Goal: Information Seeking & Learning: Compare options

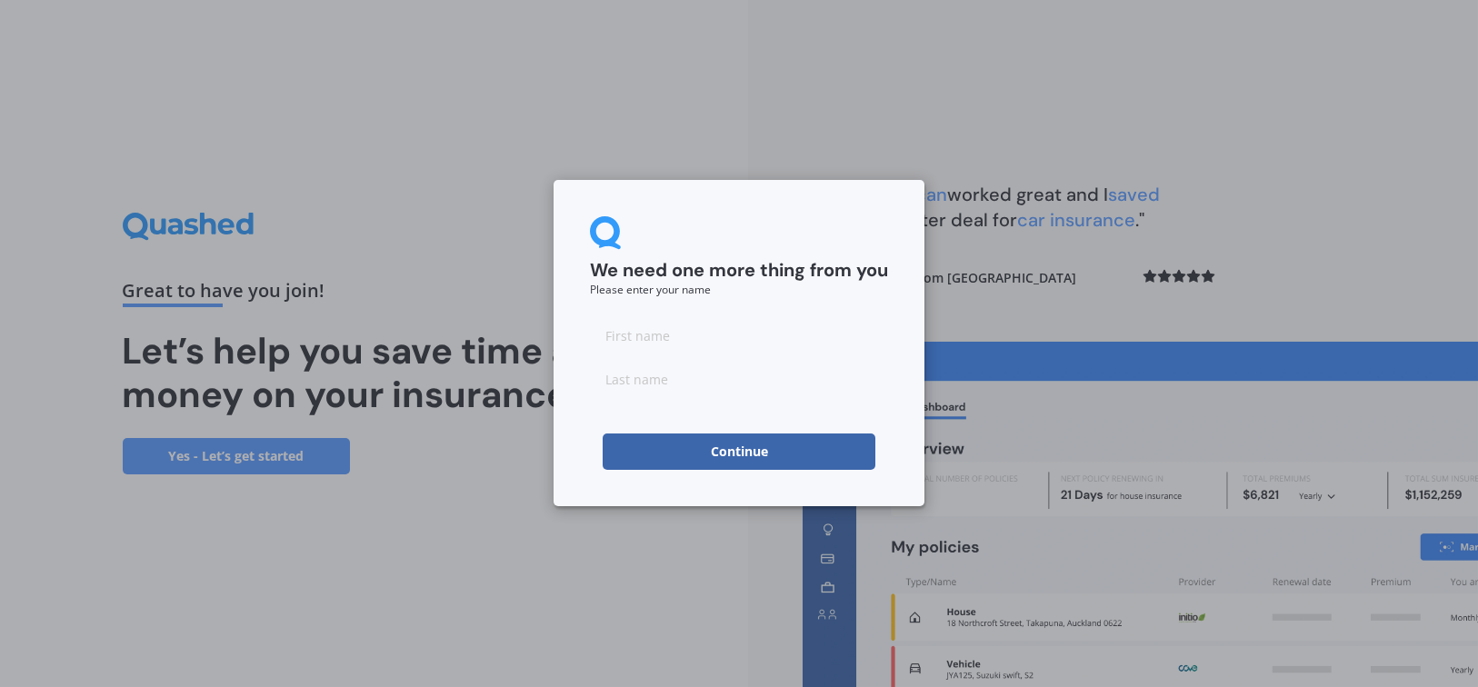
drag, startPoint x: 728, startPoint y: 346, endPoint x: 738, endPoint y: 336, distance: 14.1
click at [730, 345] on input at bounding box center [739, 335] width 298 height 36
type input "[PERSON_NAME]"
click at [689, 452] on button "Continue" at bounding box center [738, 451] width 273 height 36
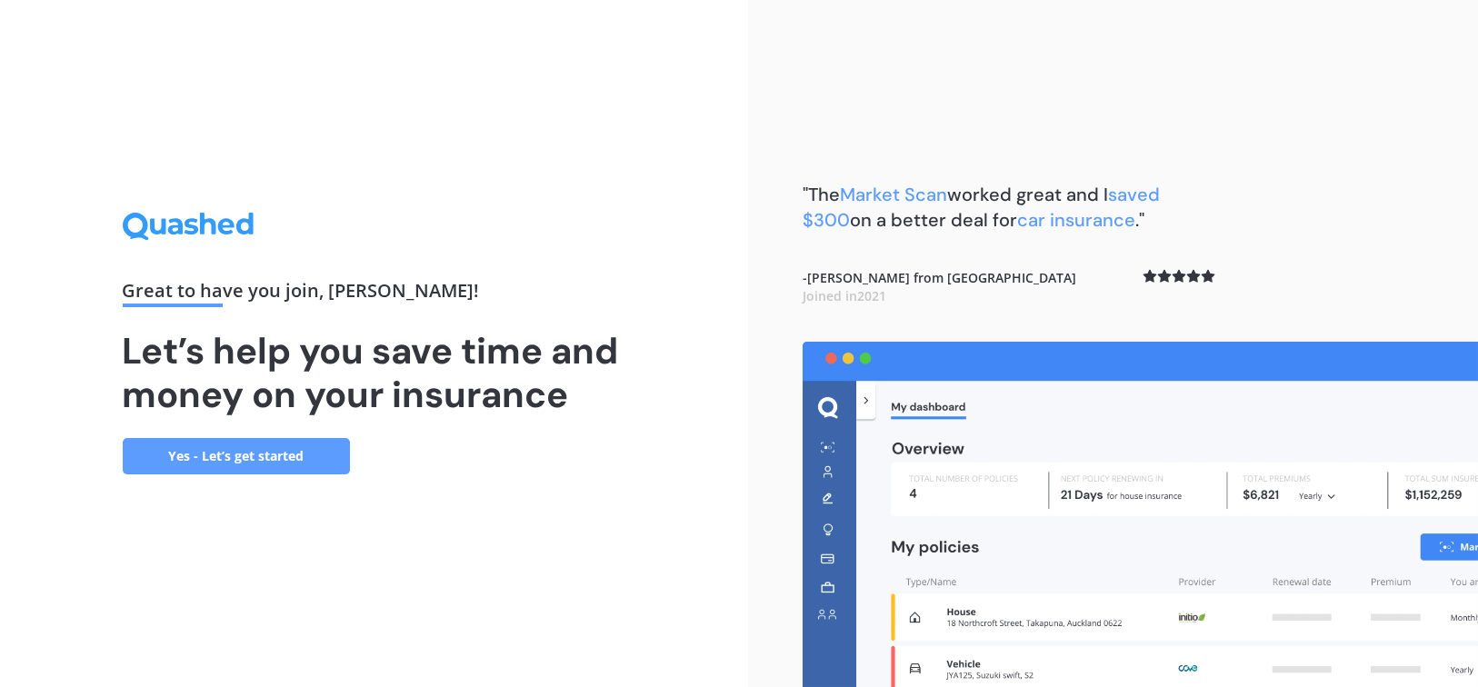
click at [300, 459] on link "Yes - Let’s get started" at bounding box center [236, 456] width 227 height 36
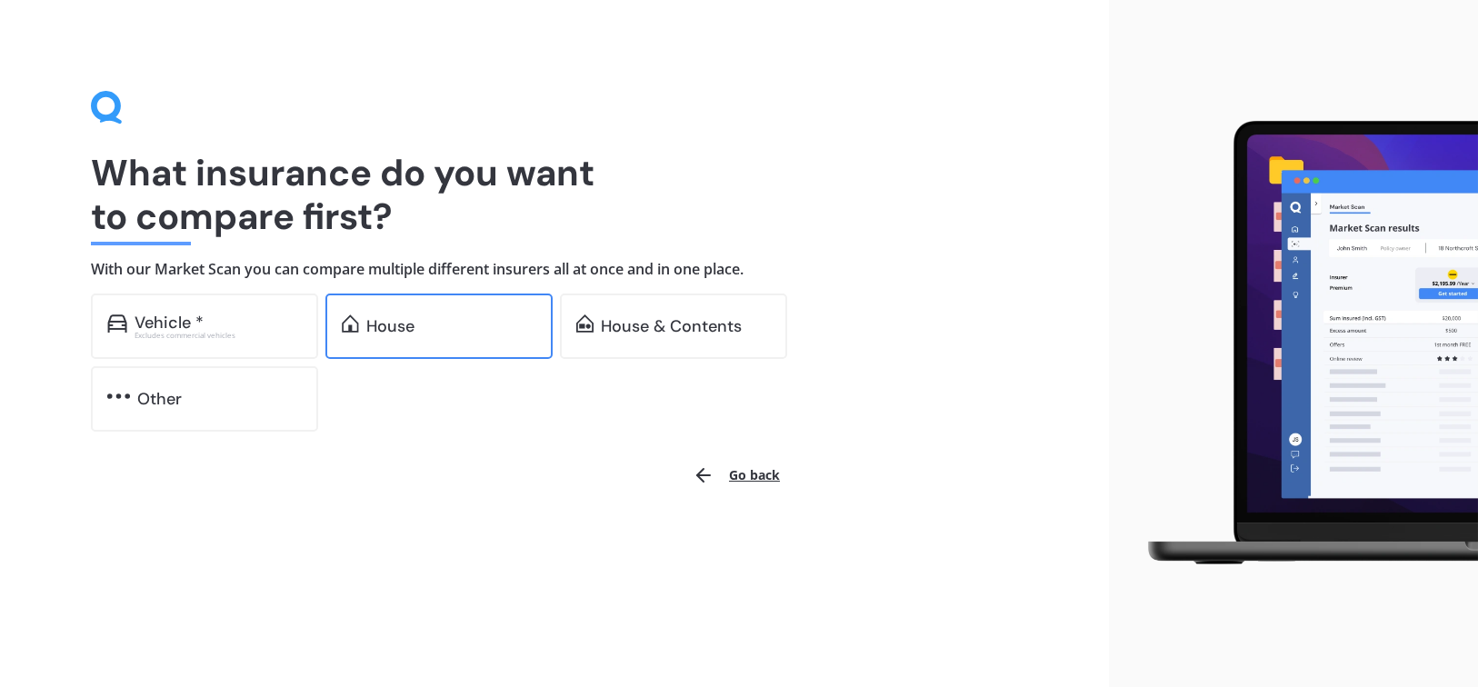
click at [413, 333] on div "House" at bounding box center [390, 326] width 48 height 18
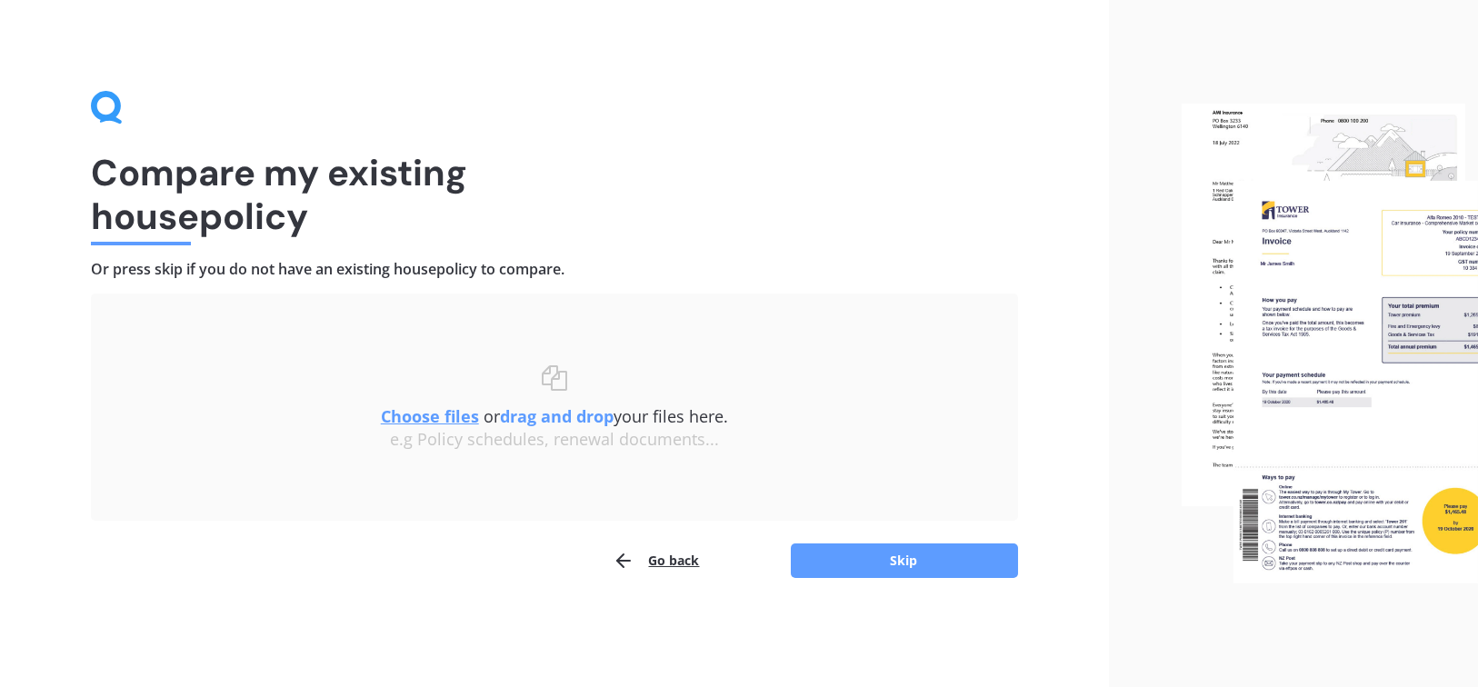
click at [447, 410] on u "Choose files" at bounding box center [430, 416] width 98 height 22
click at [521, 401] on div "Choose files or drag and drop your files here. Choose files or photos e.g Polic…" at bounding box center [554, 407] width 854 height 85
click at [898, 562] on button "Skip" at bounding box center [904, 560] width 227 height 35
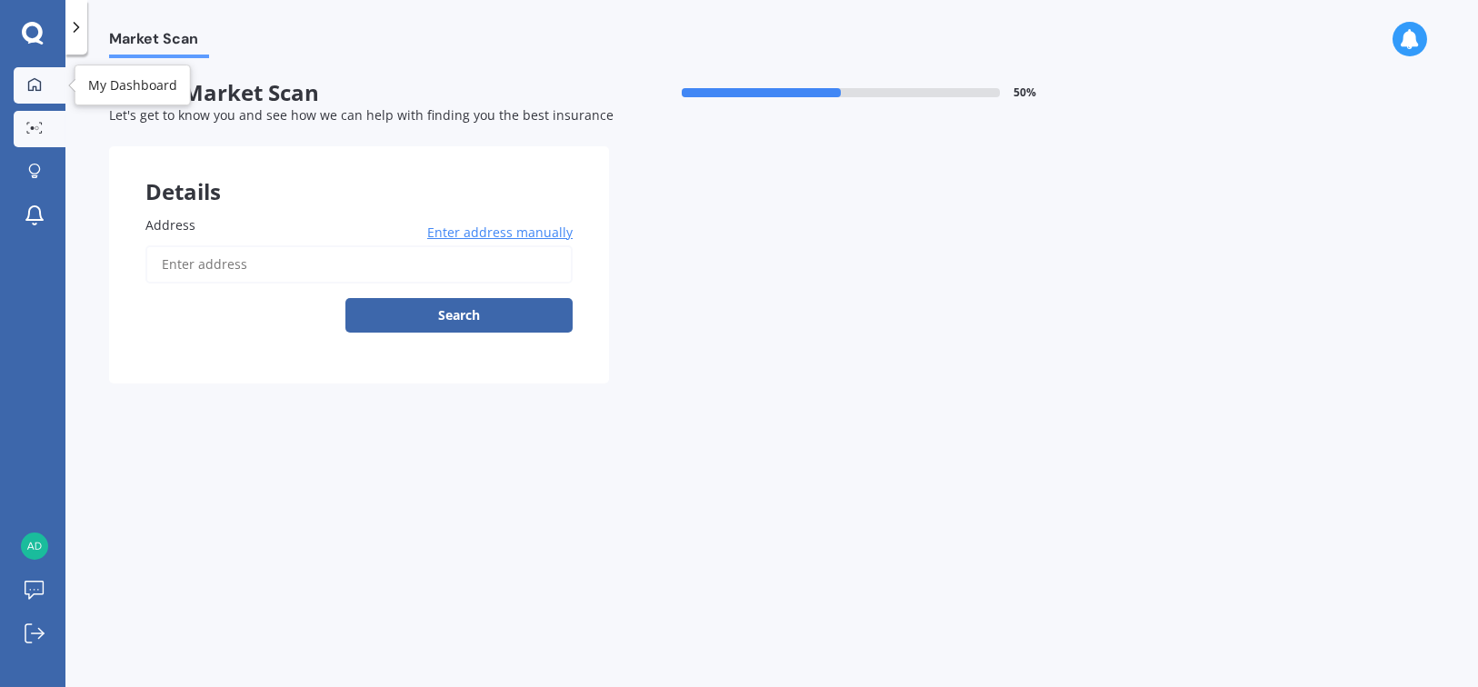
click at [27, 83] on icon at bounding box center [34, 84] width 15 height 15
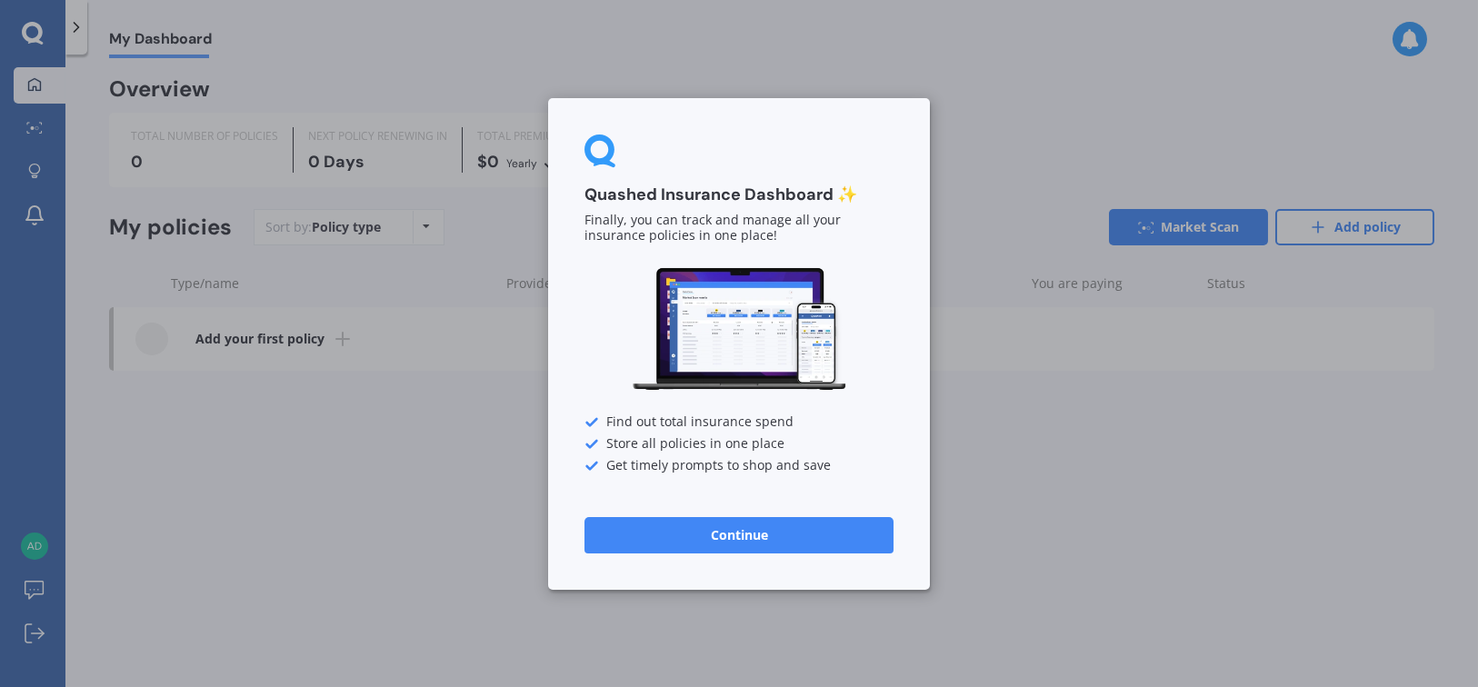
click at [763, 531] on button "Continue" at bounding box center [738, 534] width 309 height 36
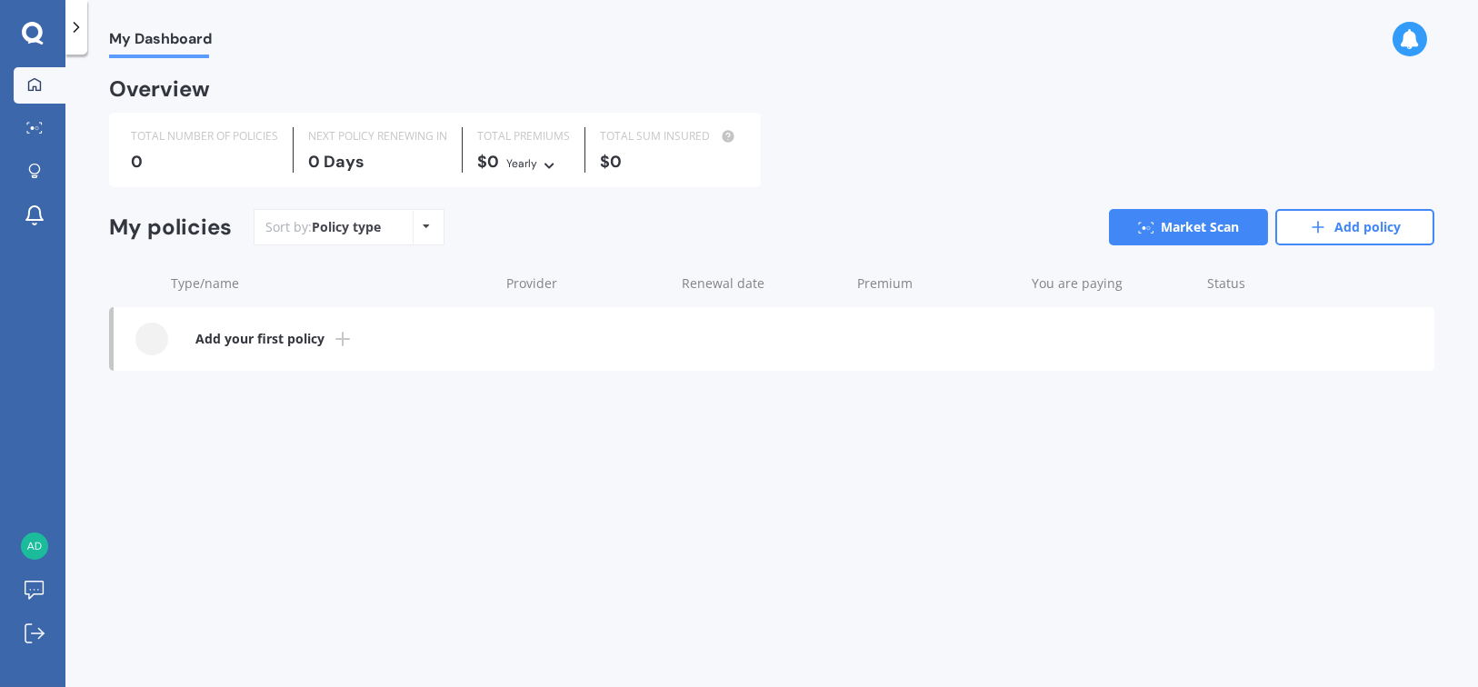
click at [307, 337] on b "Add your first policy" at bounding box center [259, 339] width 129 height 18
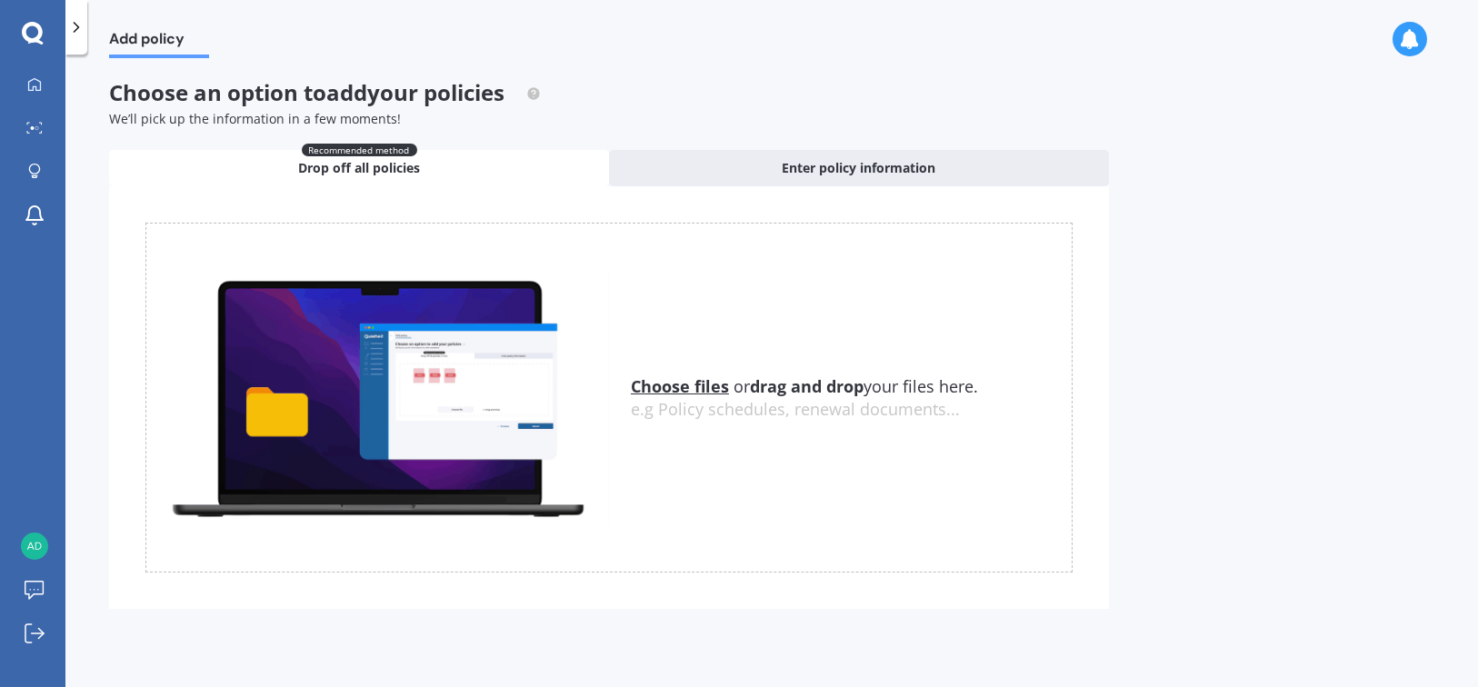
click at [698, 388] on u "Choose files" at bounding box center [680, 386] width 98 height 22
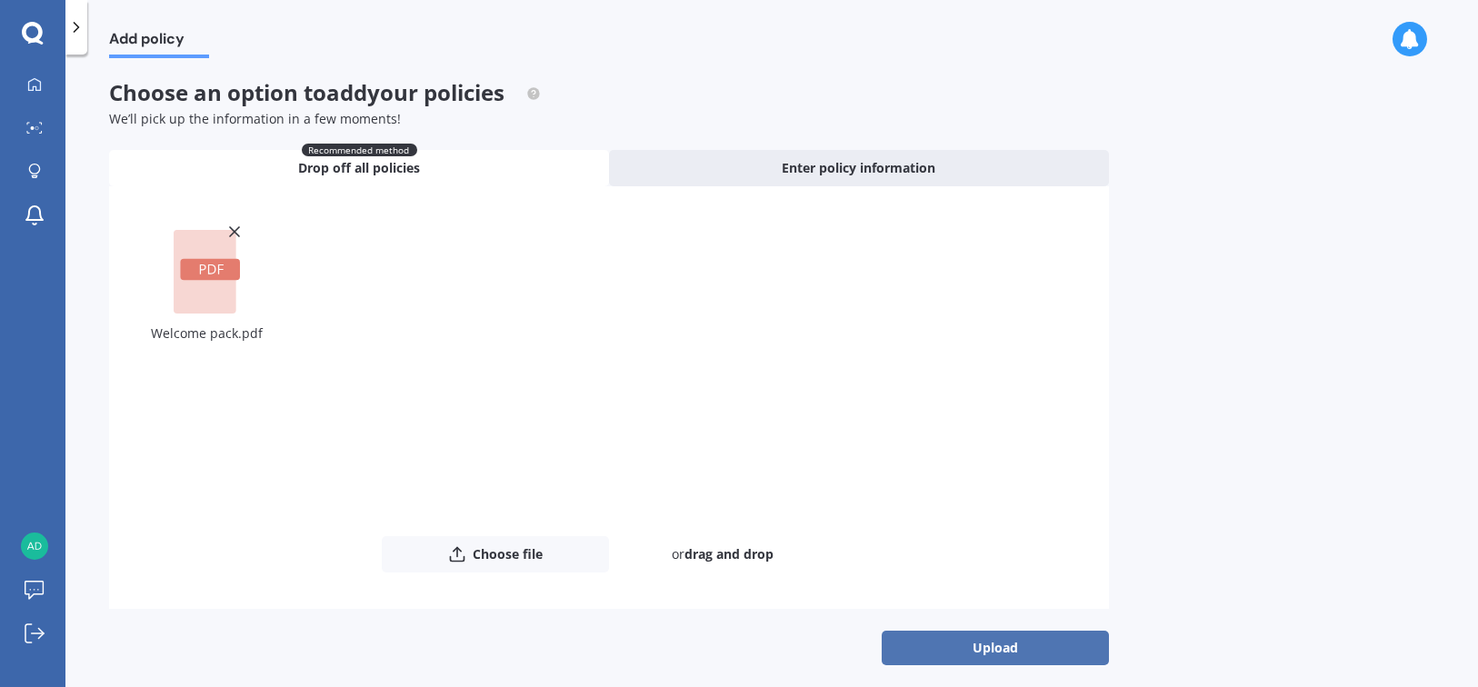
click at [990, 650] on button "Upload" at bounding box center [994, 648] width 227 height 35
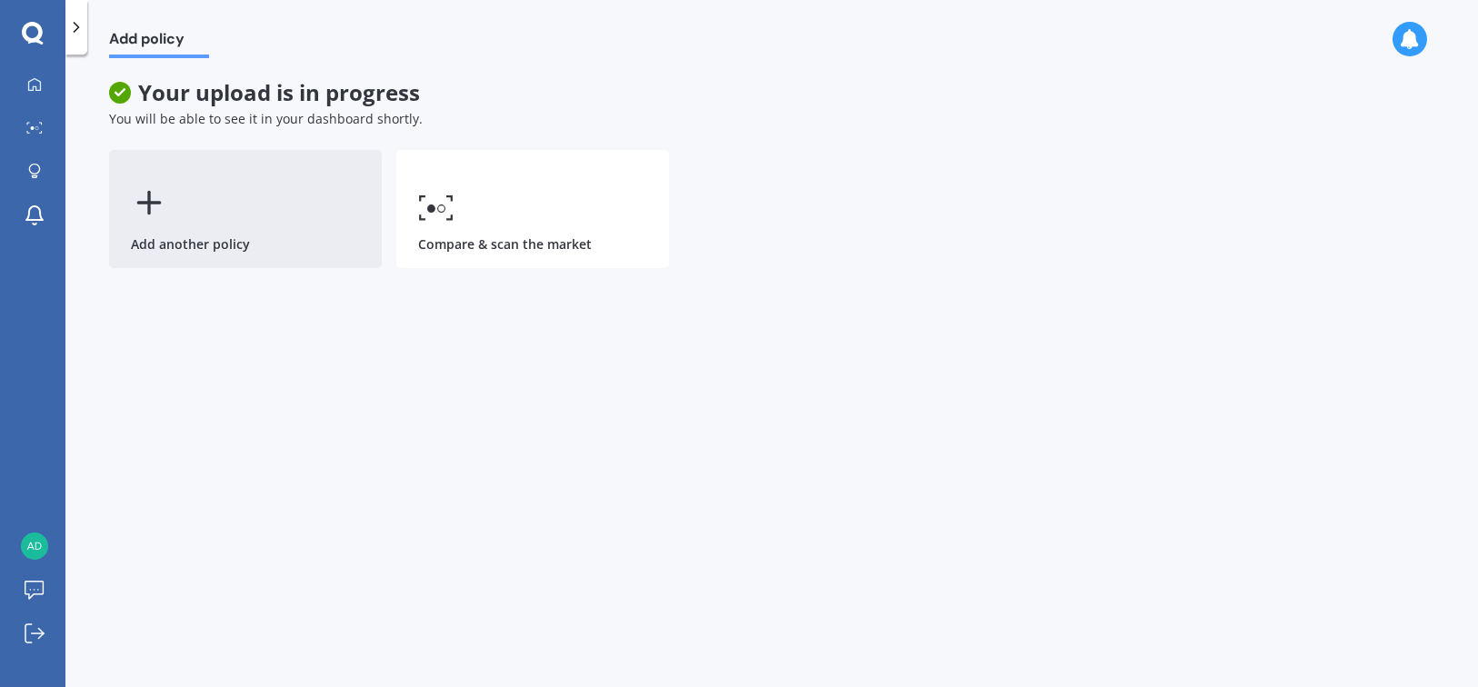
click at [201, 223] on div "Add another policy" at bounding box center [245, 209] width 273 height 118
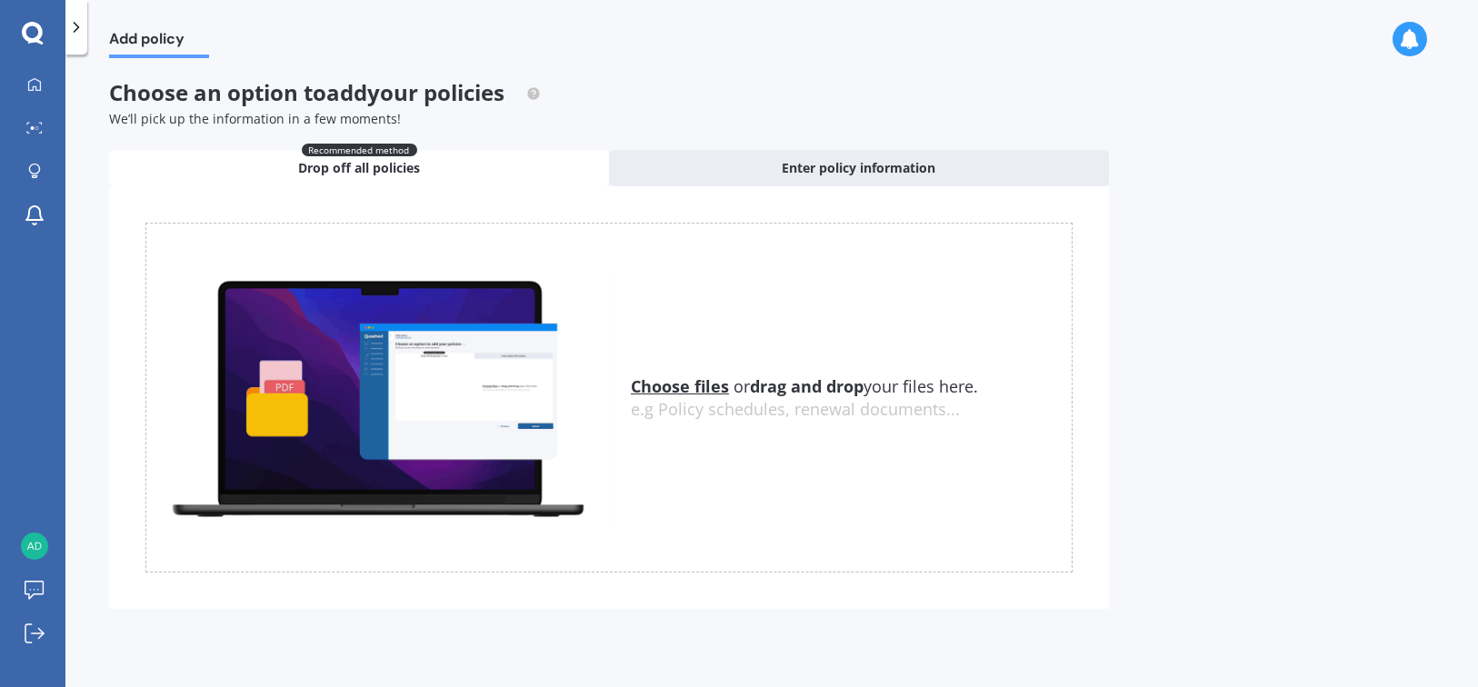
click at [688, 387] on u "Choose files" at bounding box center [680, 386] width 98 height 22
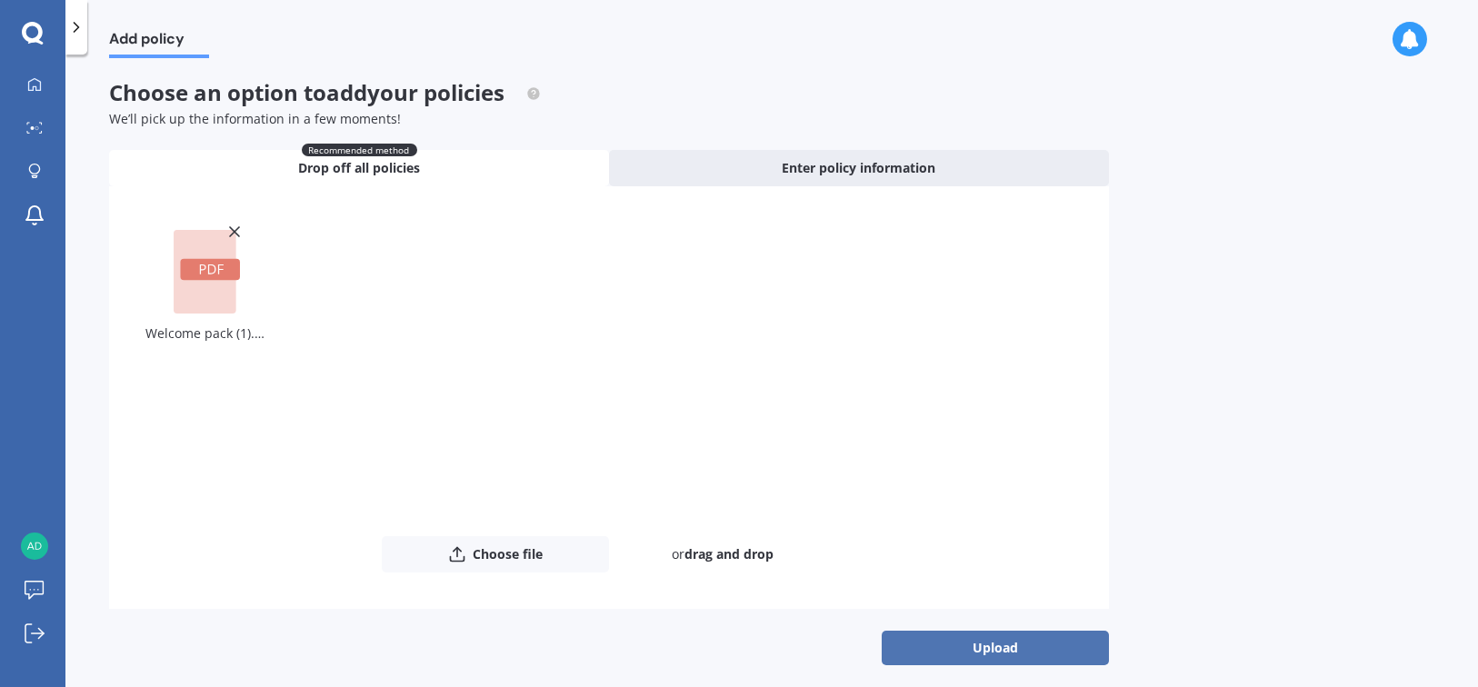
click at [939, 650] on button "Upload" at bounding box center [994, 648] width 227 height 35
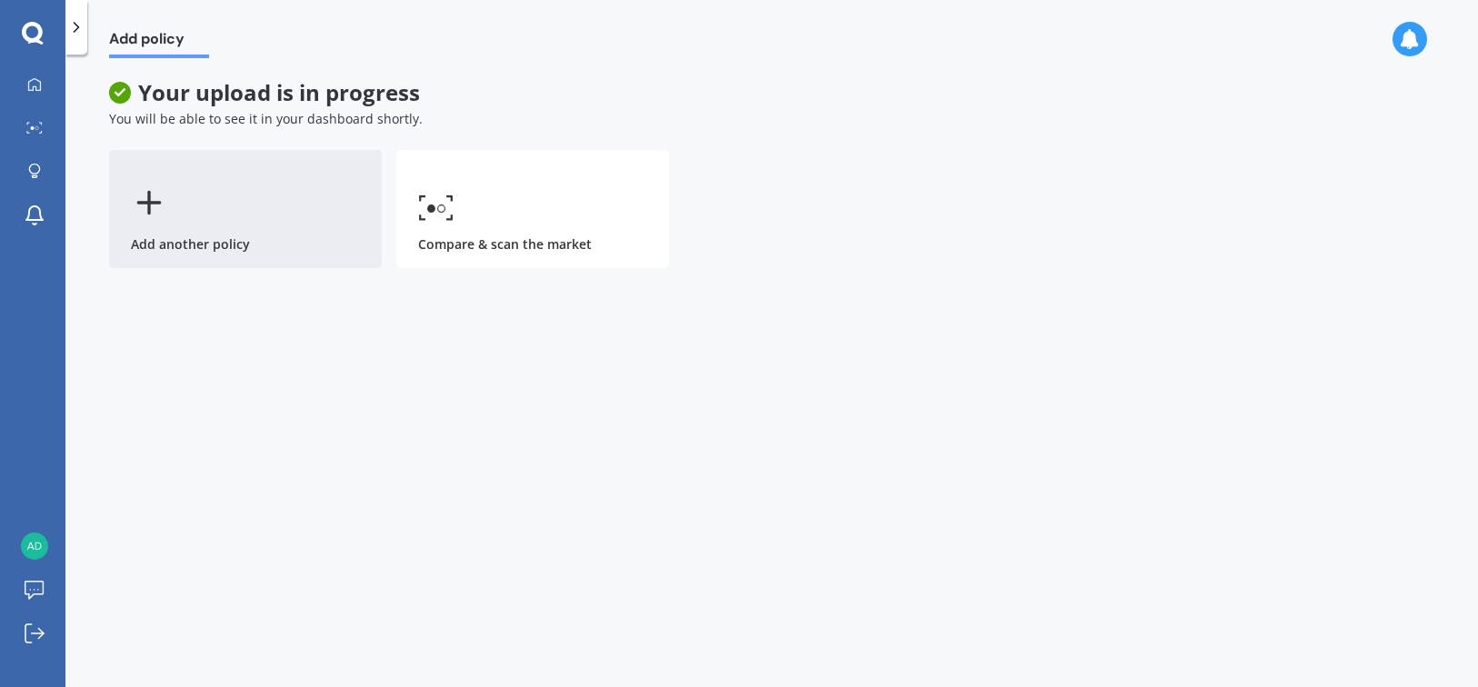
click at [162, 206] on icon at bounding box center [149, 202] width 36 height 36
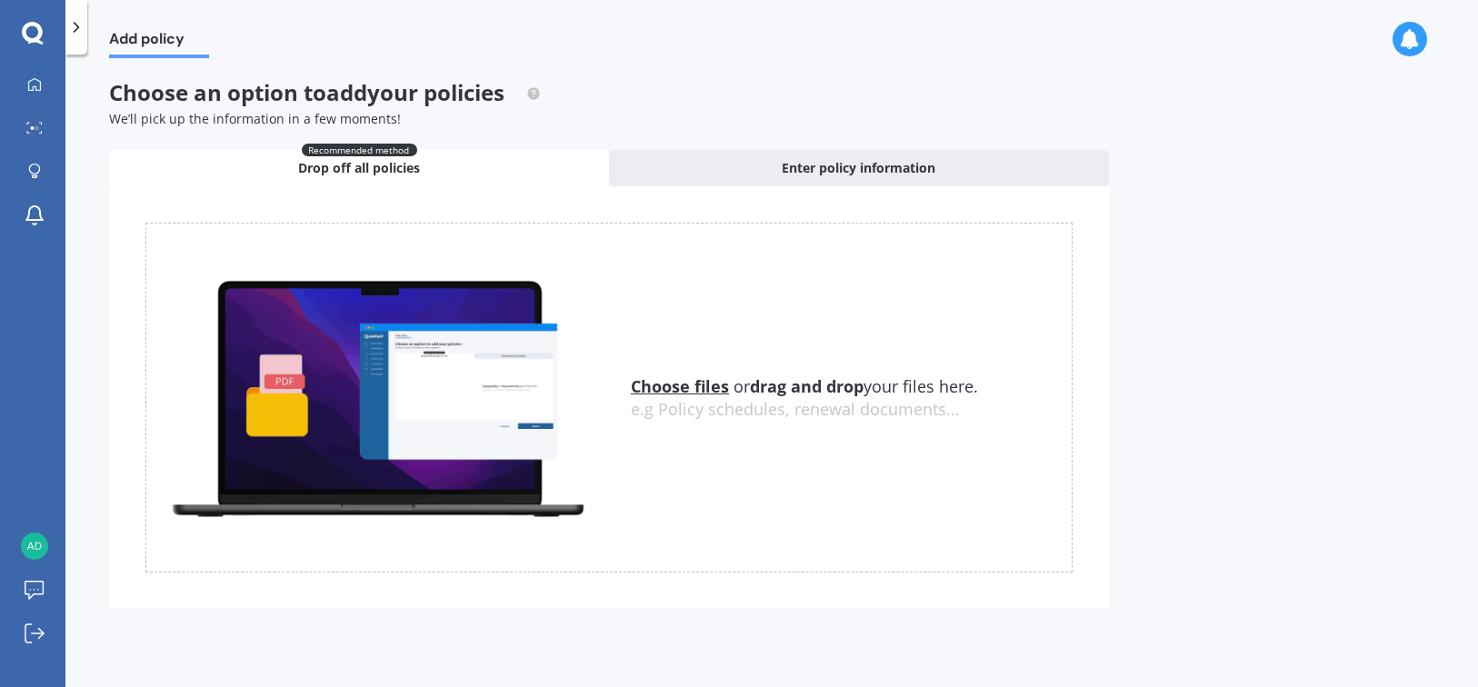
click at [692, 382] on u "Choose files" at bounding box center [680, 386] width 98 height 22
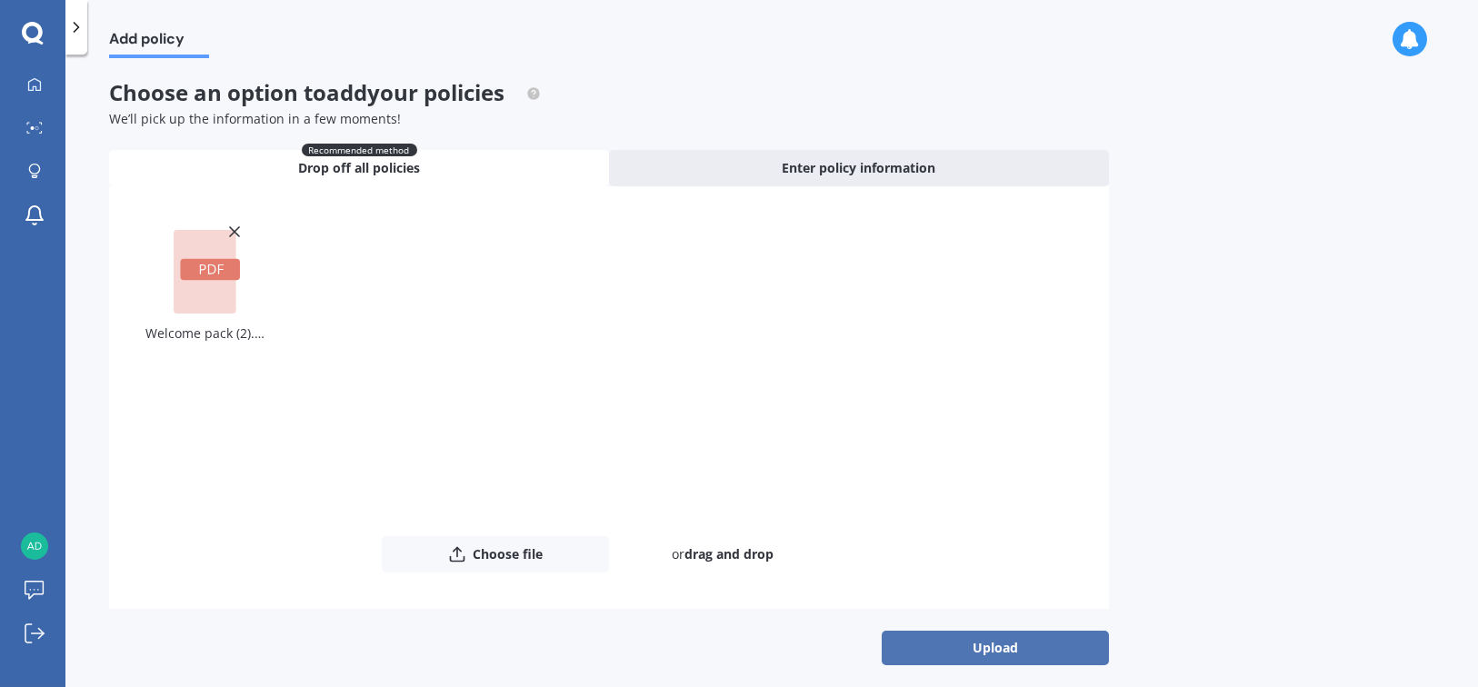
click at [937, 646] on button "Upload" at bounding box center [994, 648] width 227 height 35
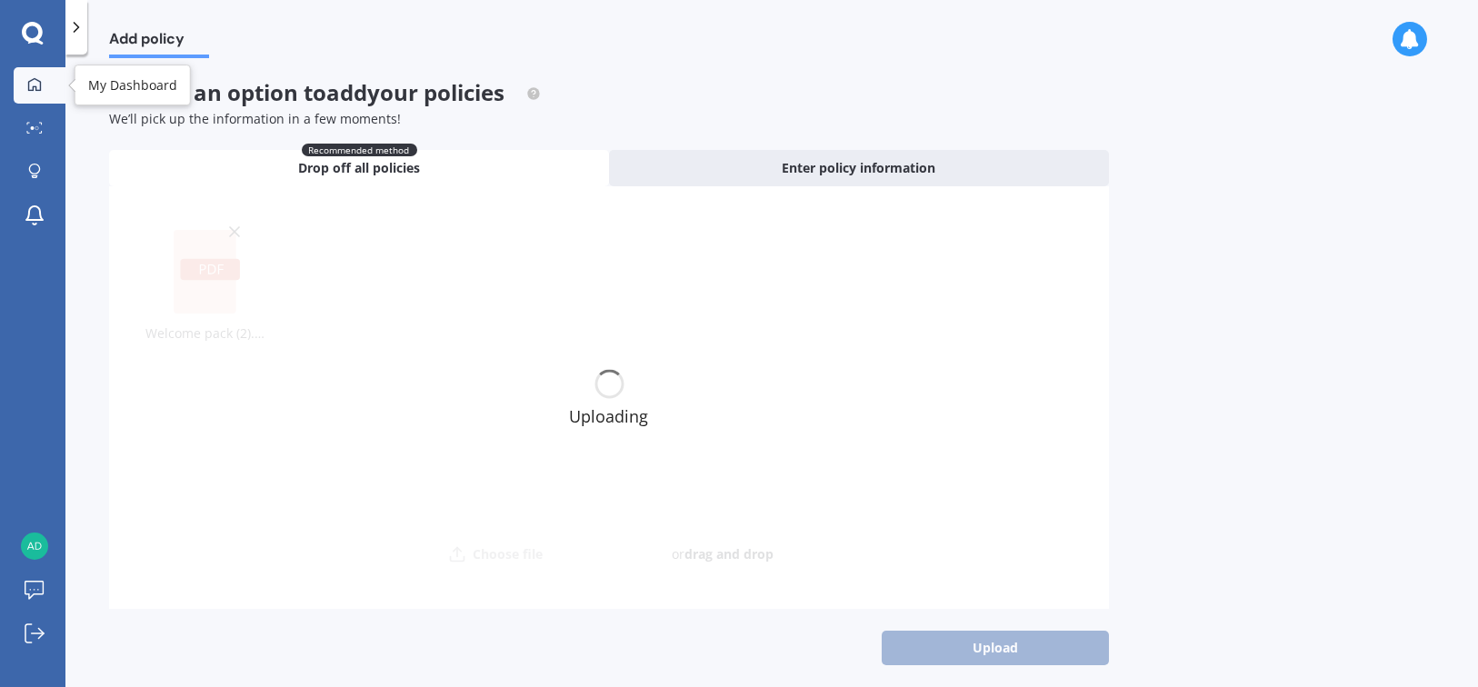
click at [35, 81] on icon at bounding box center [34, 84] width 15 height 15
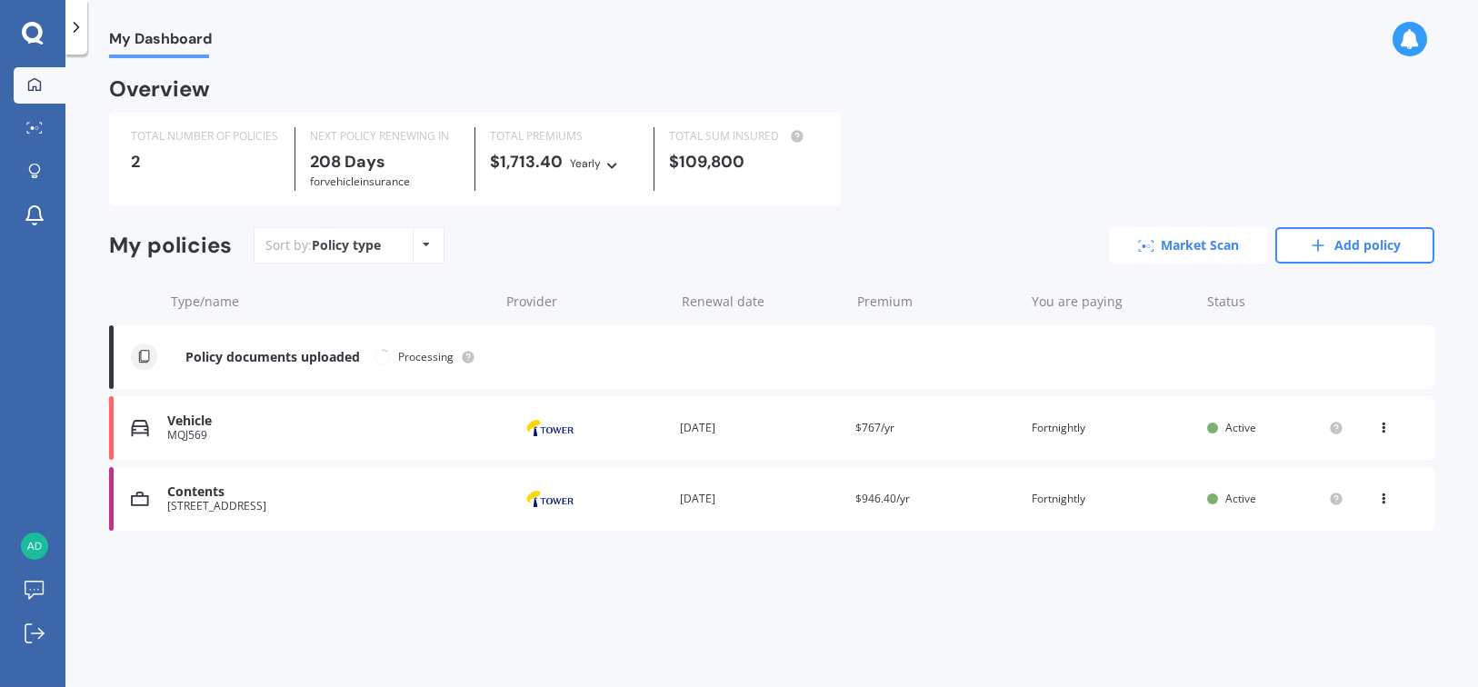
click at [1157, 244] on link "Market Scan" at bounding box center [1188, 245] width 159 height 36
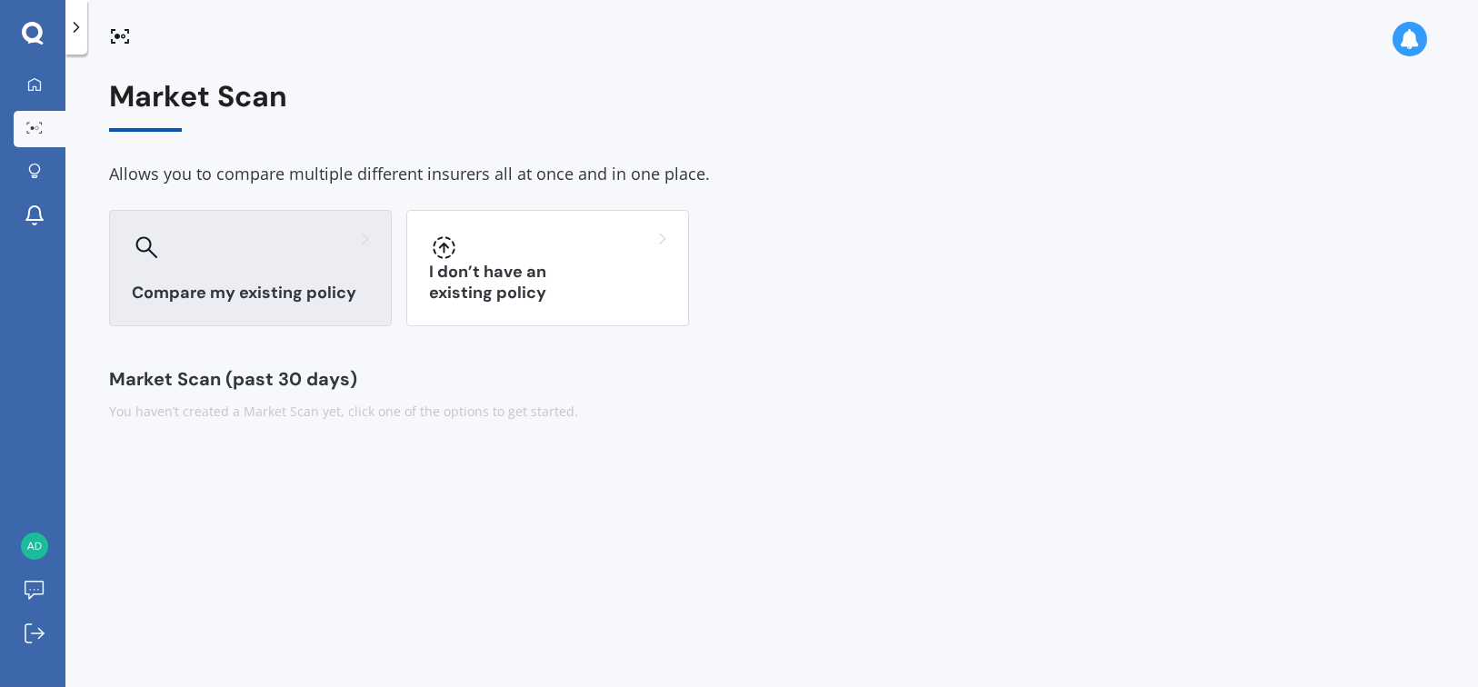
click at [323, 233] on div at bounding box center [250, 247] width 237 height 29
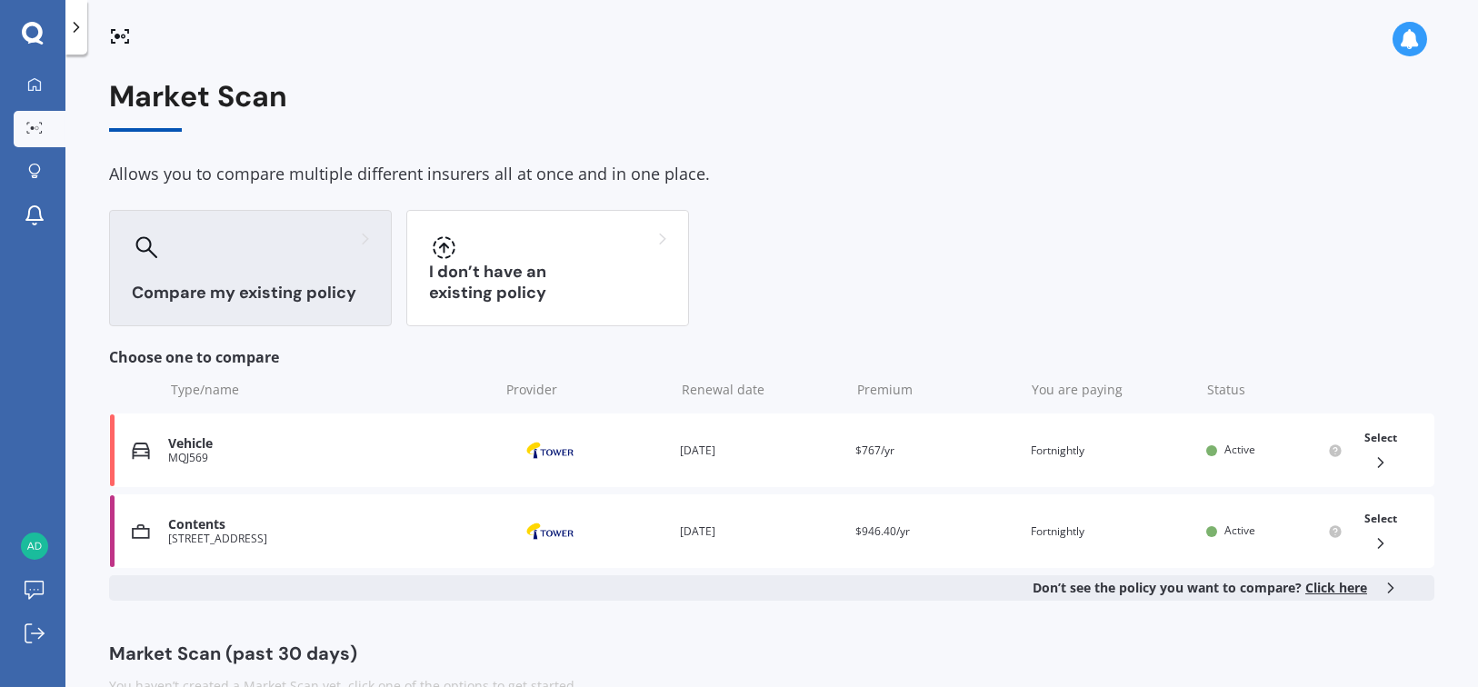
click at [905, 230] on div "Compare my existing policy I don’t have an existing policy" at bounding box center [771, 268] width 1325 height 116
click at [213, 257] on div at bounding box center [250, 247] width 237 height 29
click at [42, 89] on div at bounding box center [34, 85] width 27 height 16
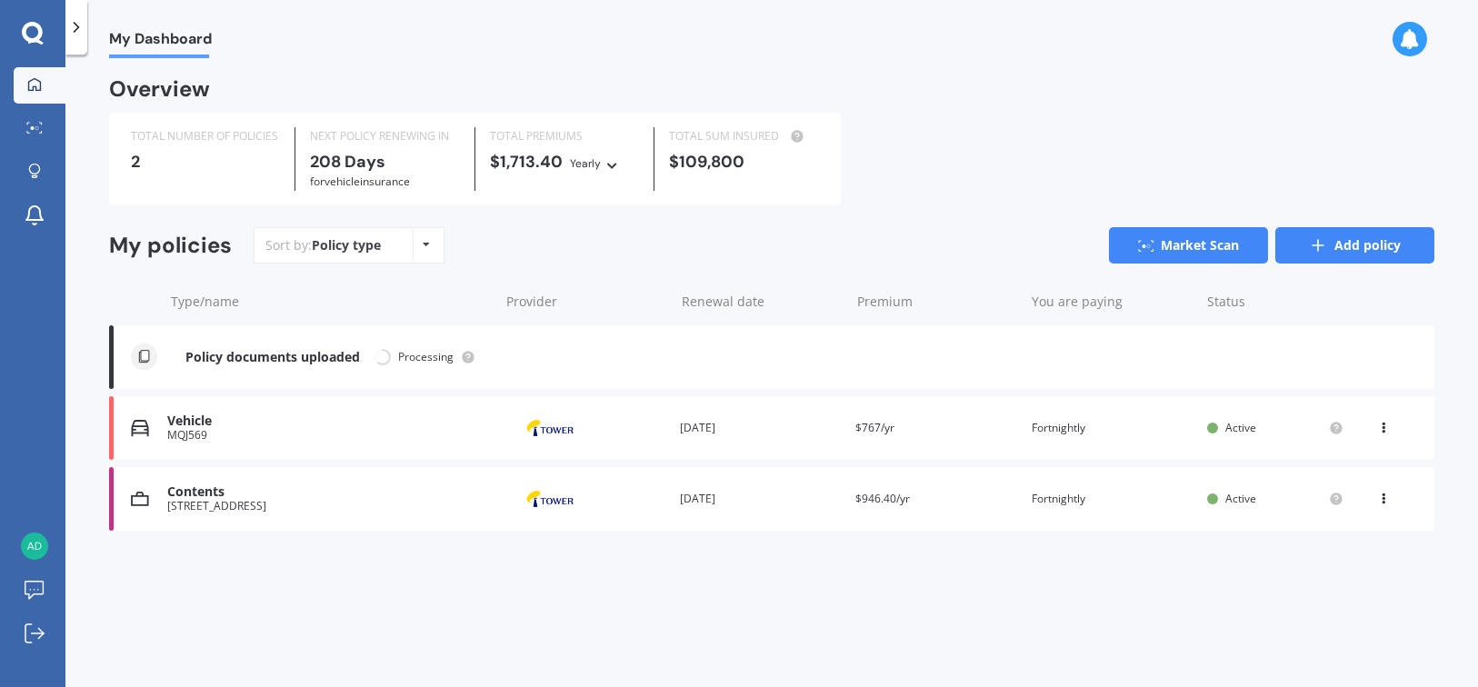
click at [1321, 244] on icon at bounding box center [1317, 245] width 18 height 18
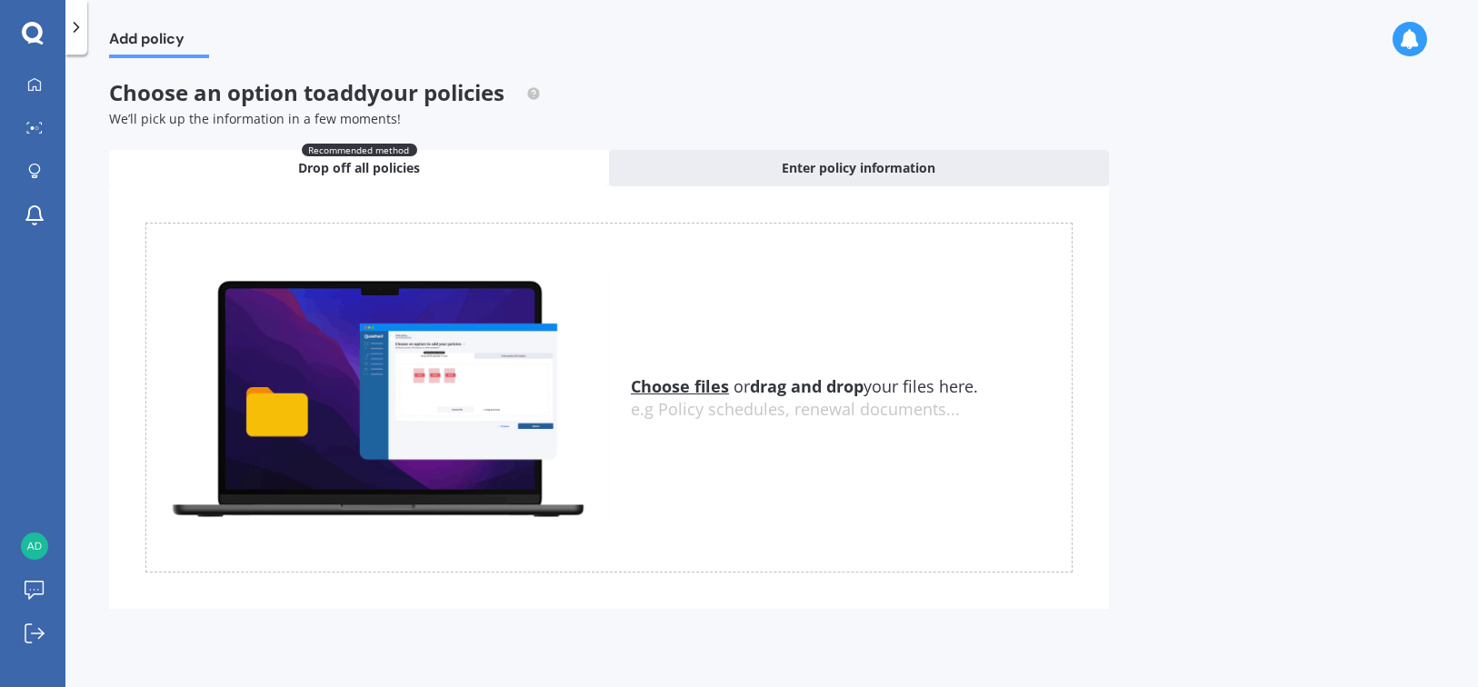
click at [679, 381] on u "Choose files" at bounding box center [680, 386] width 98 height 22
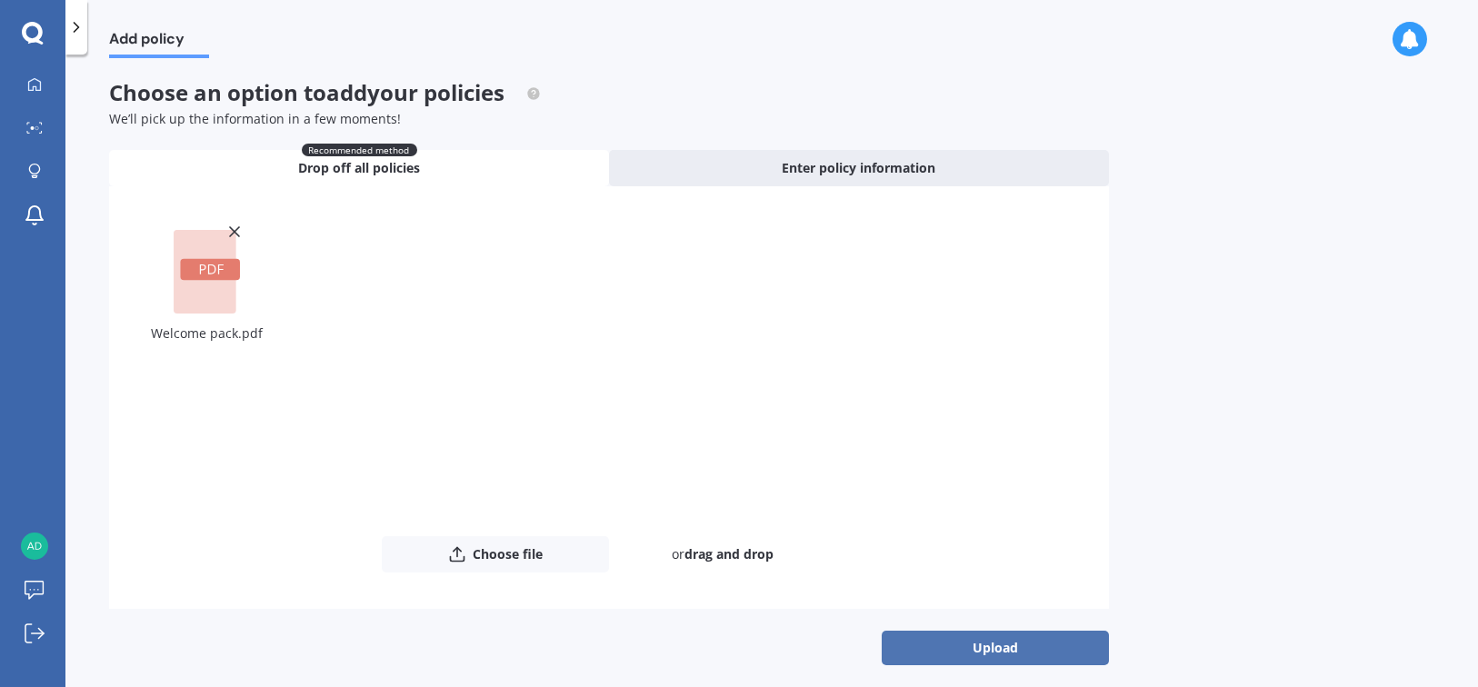
click at [1016, 646] on button "Upload" at bounding box center [994, 648] width 227 height 35
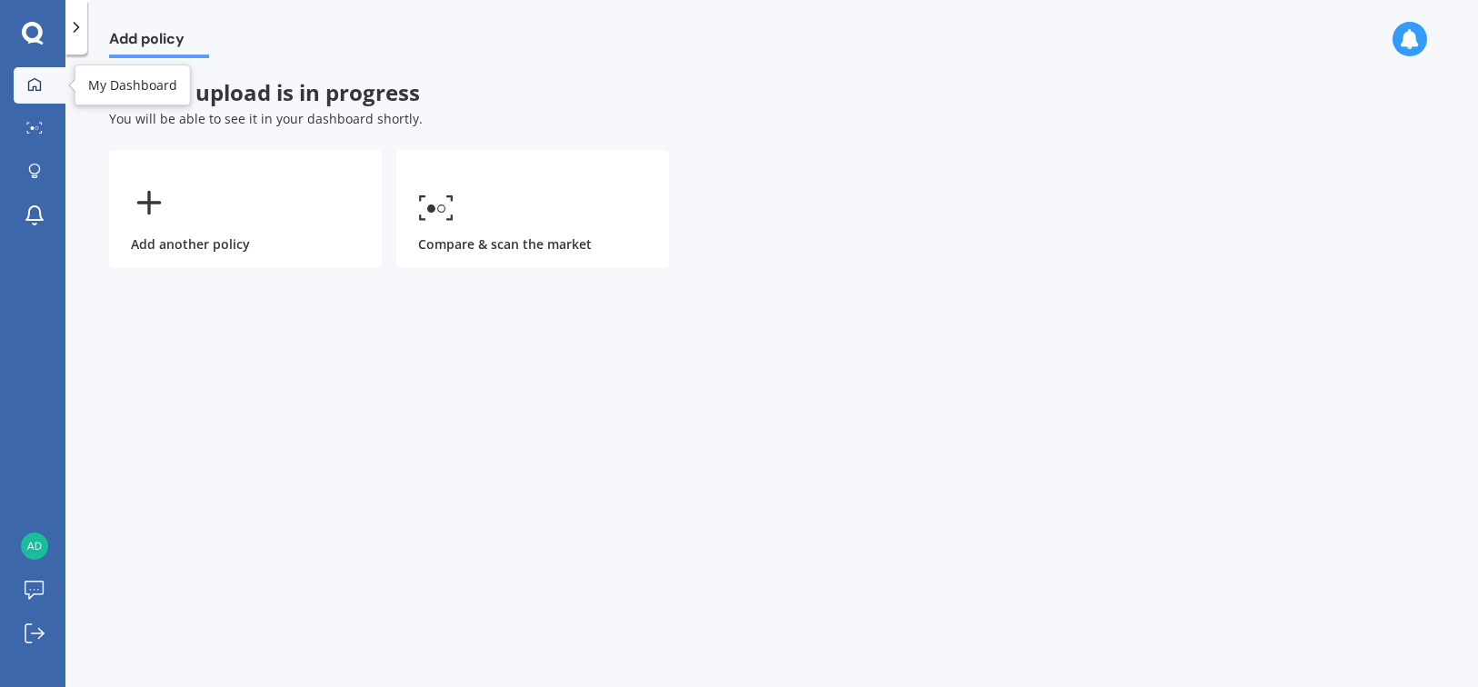
click at [28, 81] on icon at bounding box center [34, 83] width 13 height 13
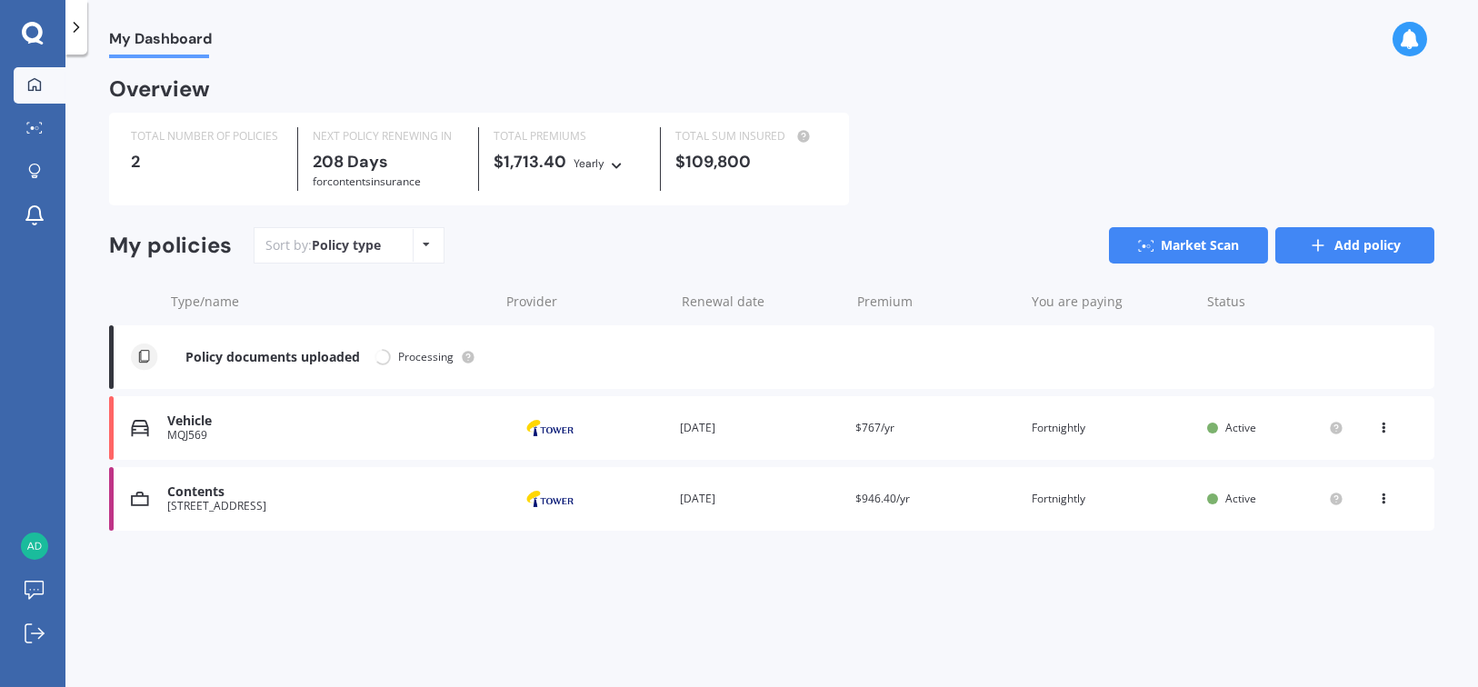
click at [1311, 241] on icon at bounding box center [1317, 245] width 18 height 18
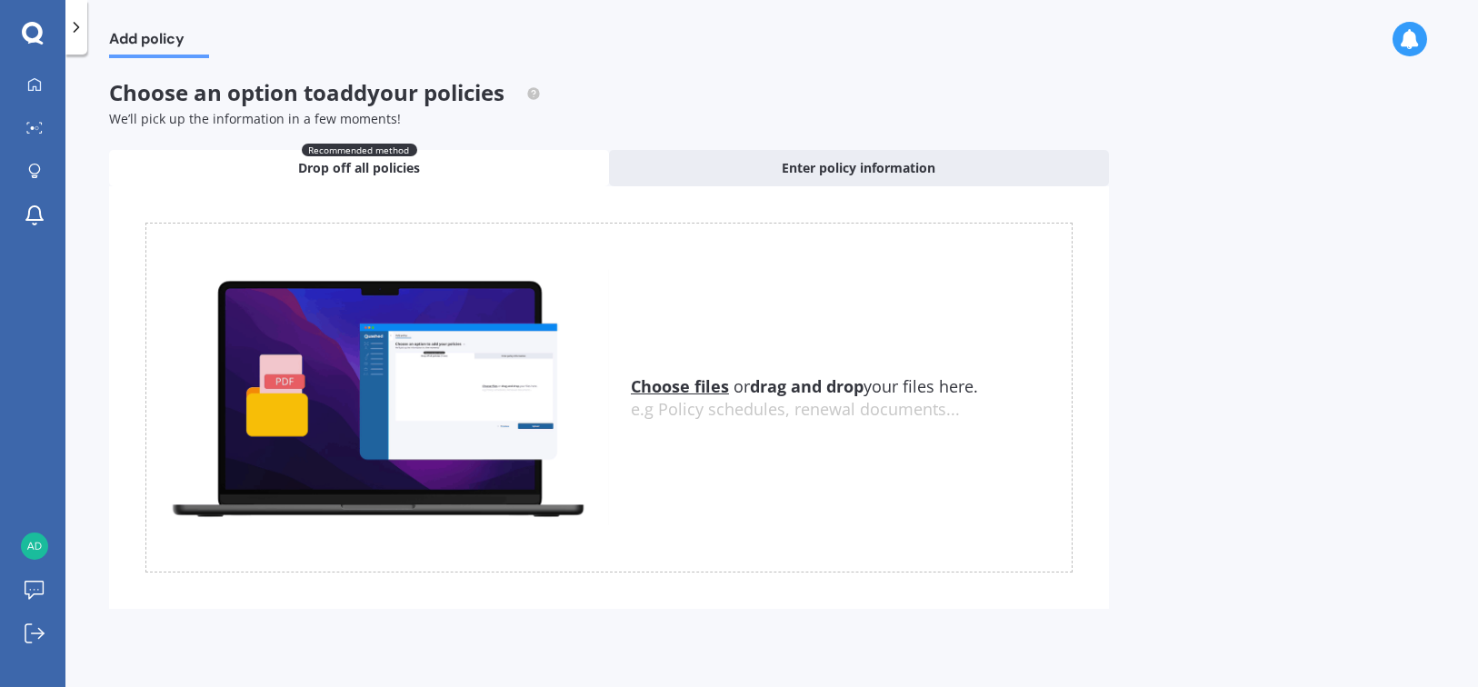
click at [678, 386] on u "Choose files" at bounding box center [680, 386] width 98 height 22
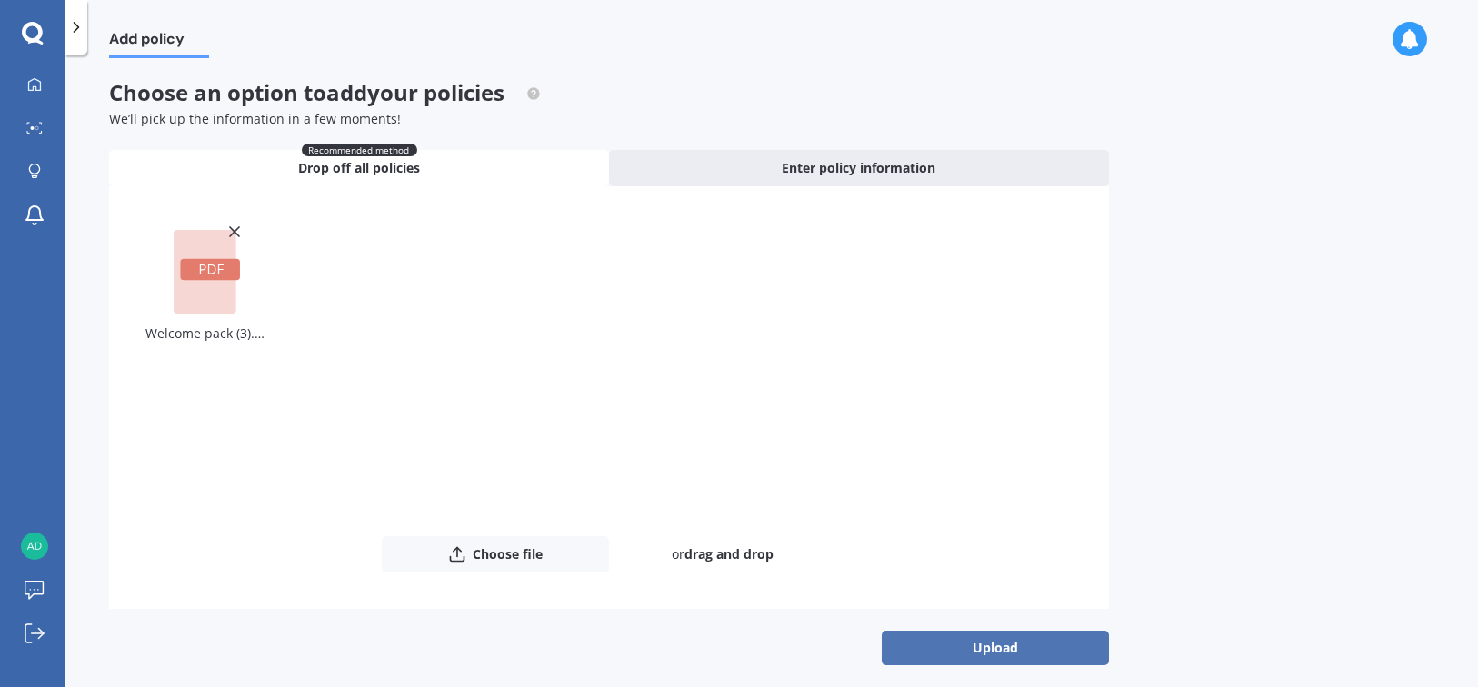
click at [1040, 657] on button "Upload" at bounding box center [994, 648] width 227 height 35
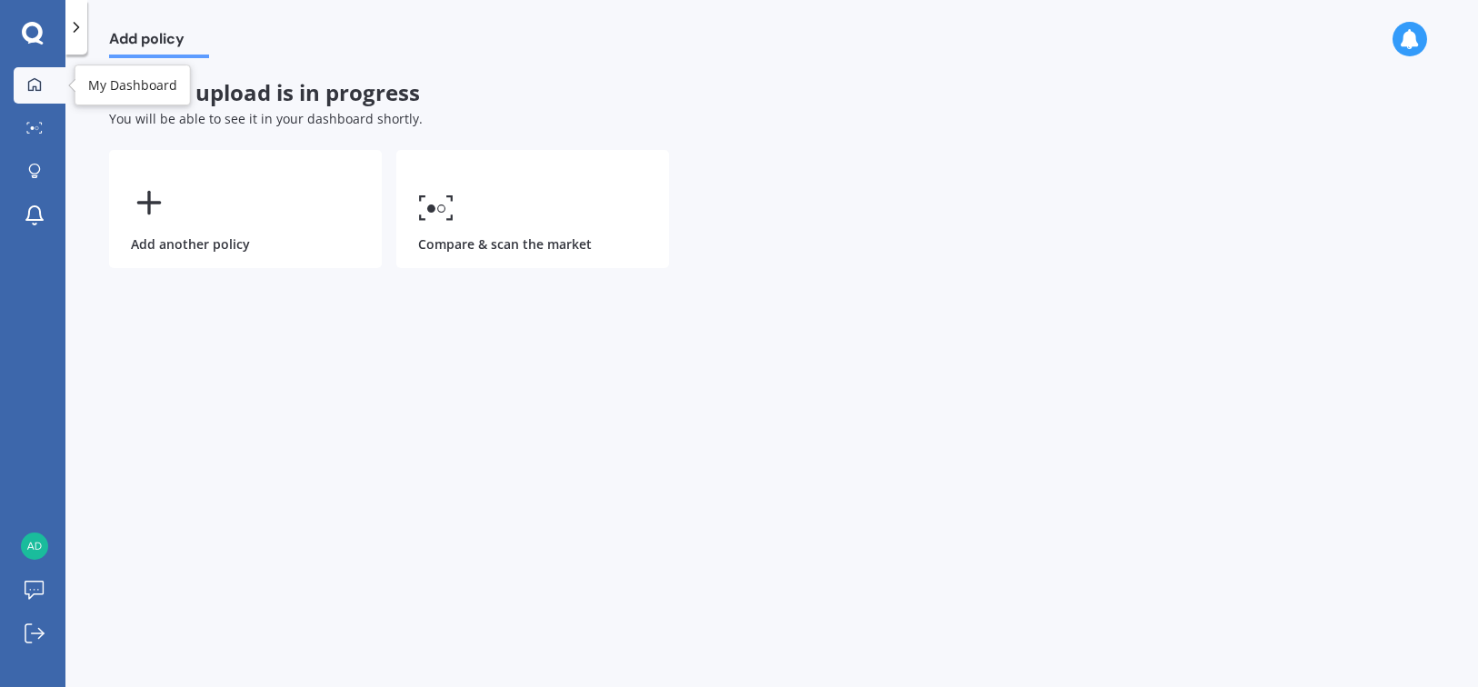
click at [31, 92] on div at bounding box center [34, 85] width 27 height 16
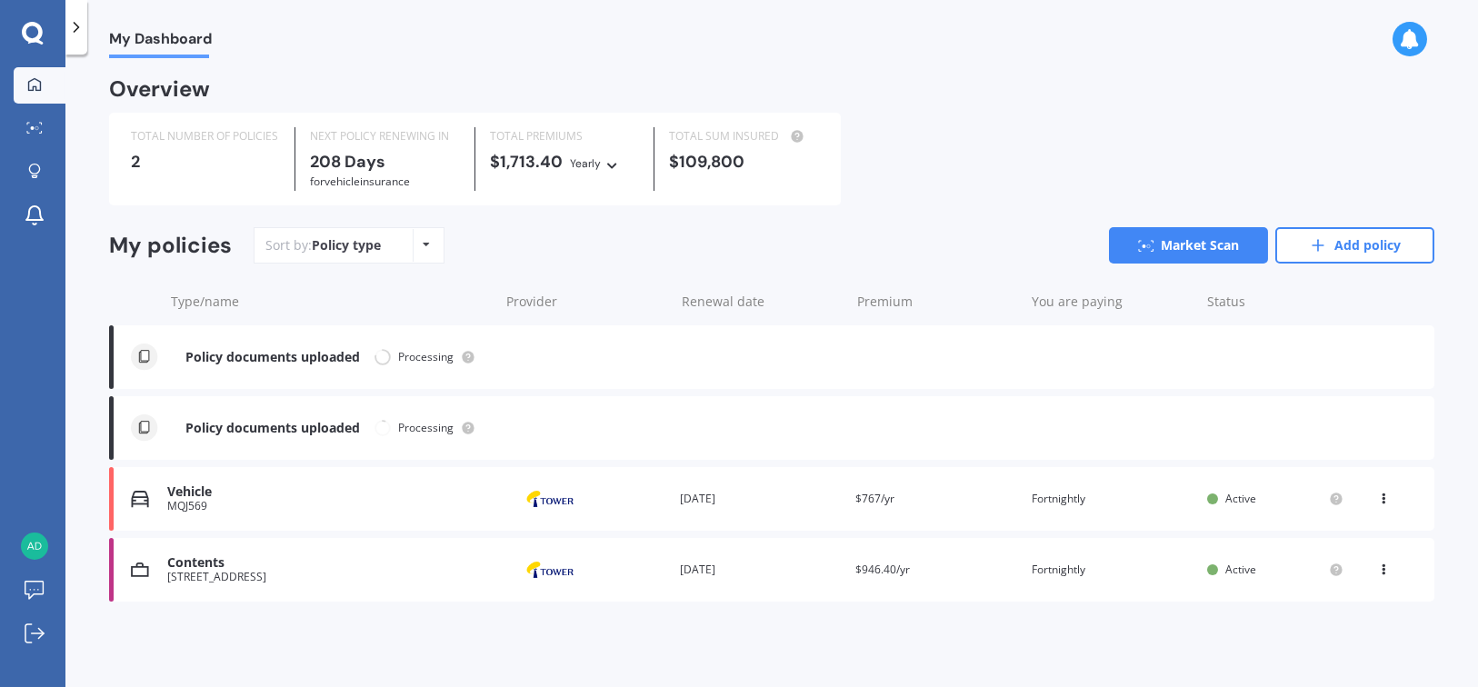
click at [126, 427] on div "Policy documents uploaded Renewal date You are paying Status Processing" at bounding box center [771, 428] width 1325 height 64
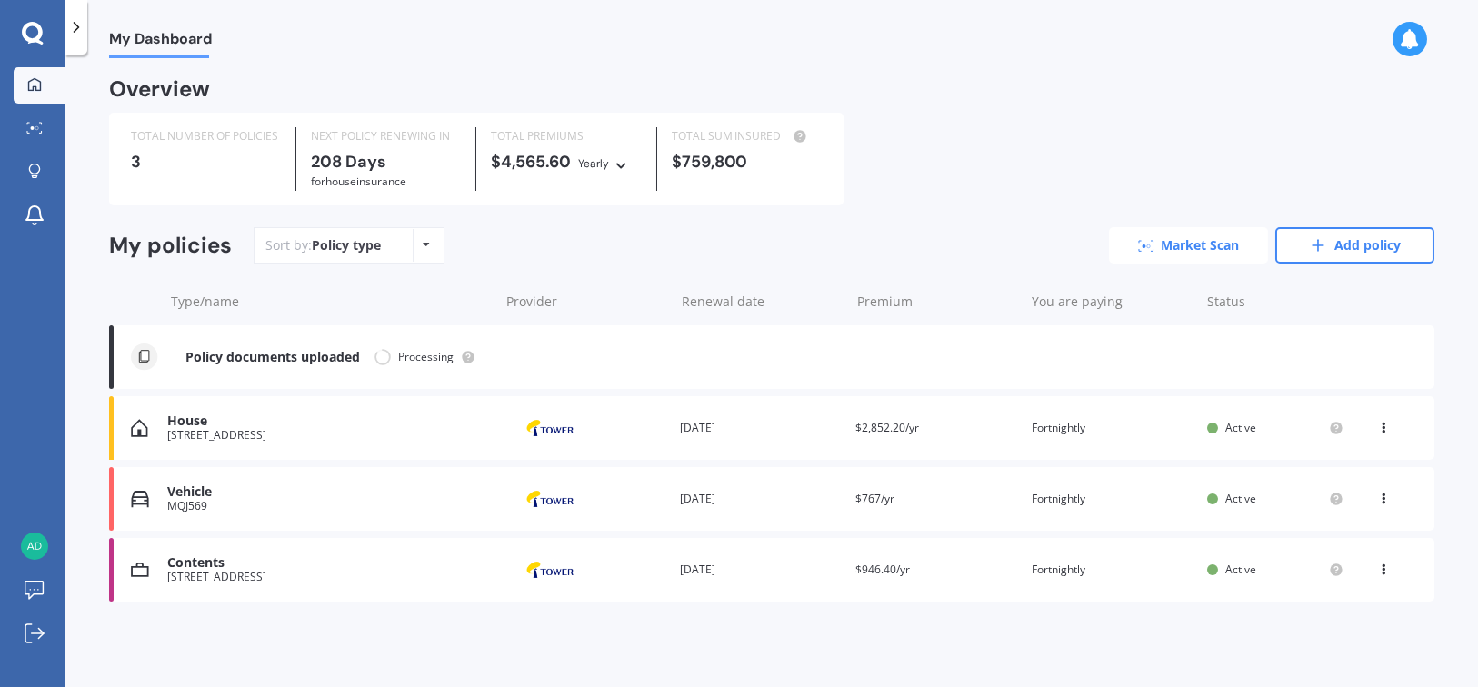
click at [1168, 241] on link "Market Scan" at bounding box center [1188, 245] width 159 height 36
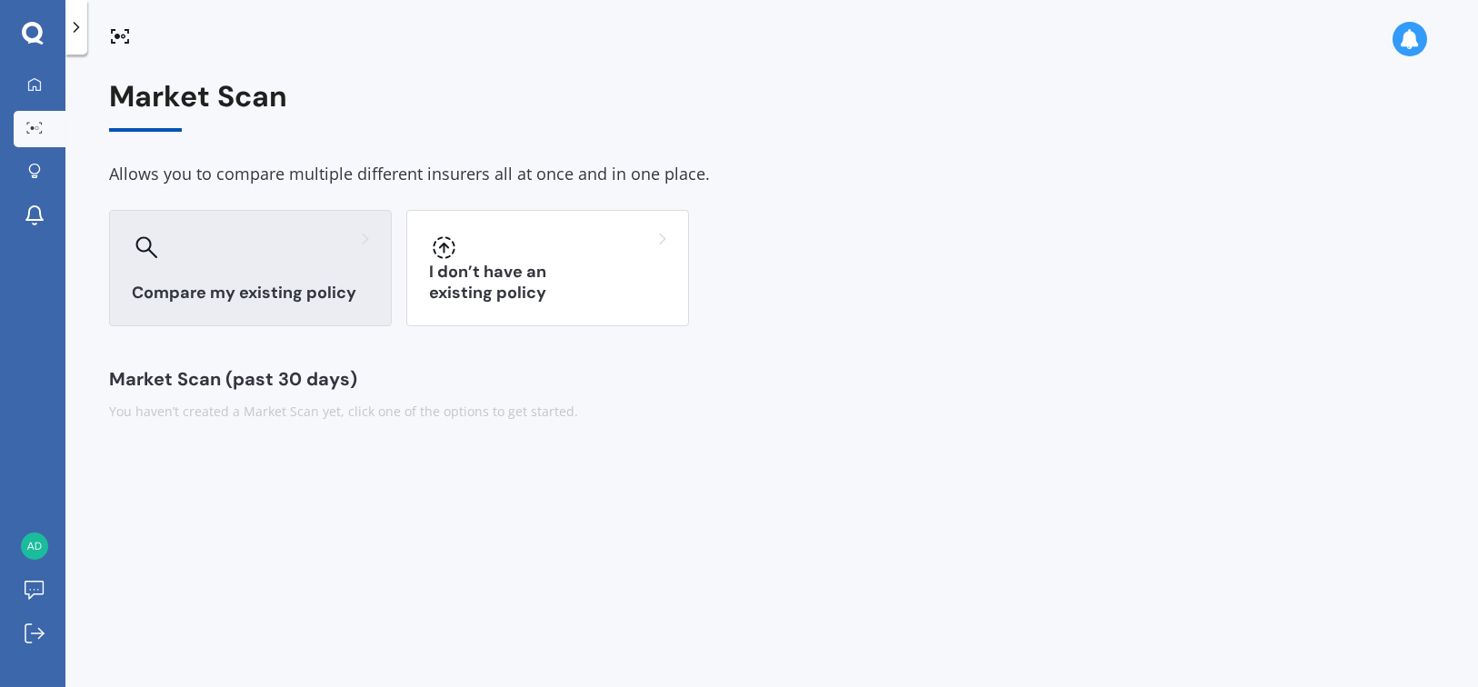
click at [304, 271] on div "Compare my existing policy" at bounding box center [250, 268] width 283 height 116
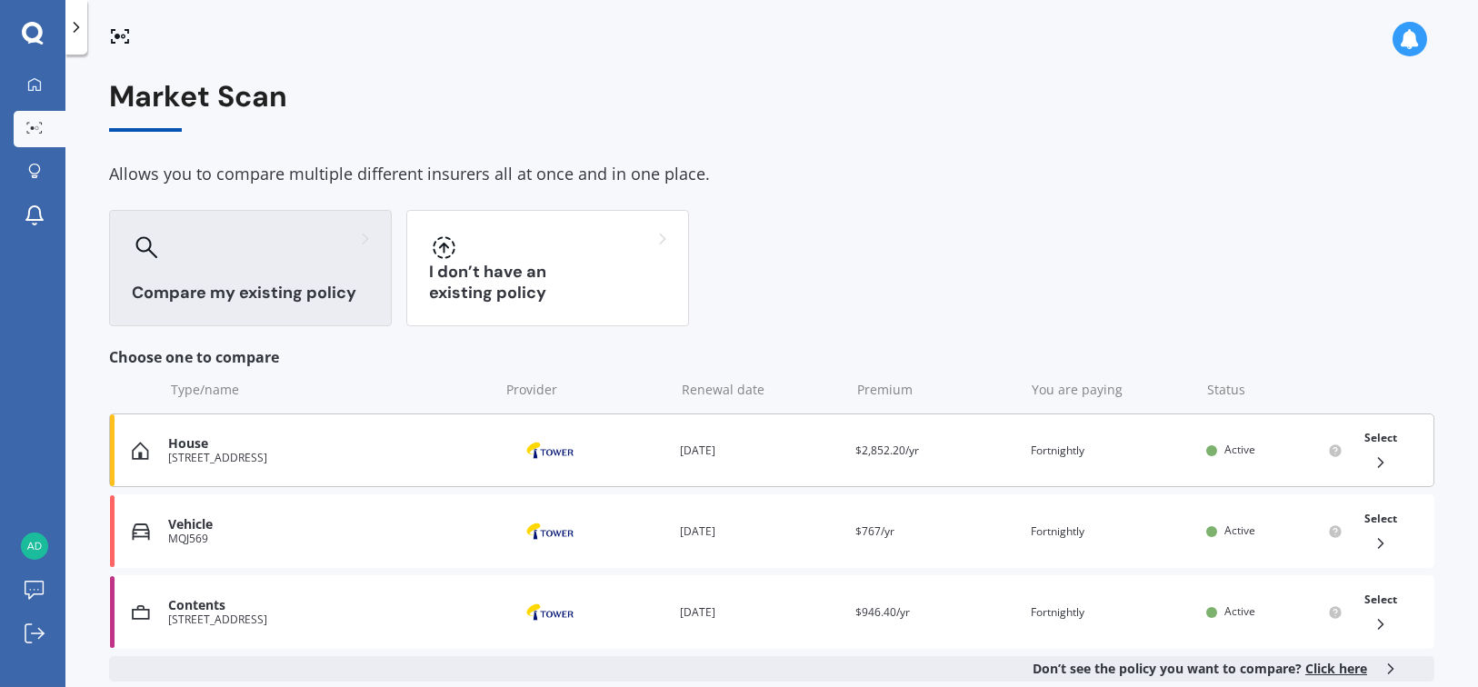
click at [262, 442] on div "House" at bounding box center [329, 443] width 322 height 15
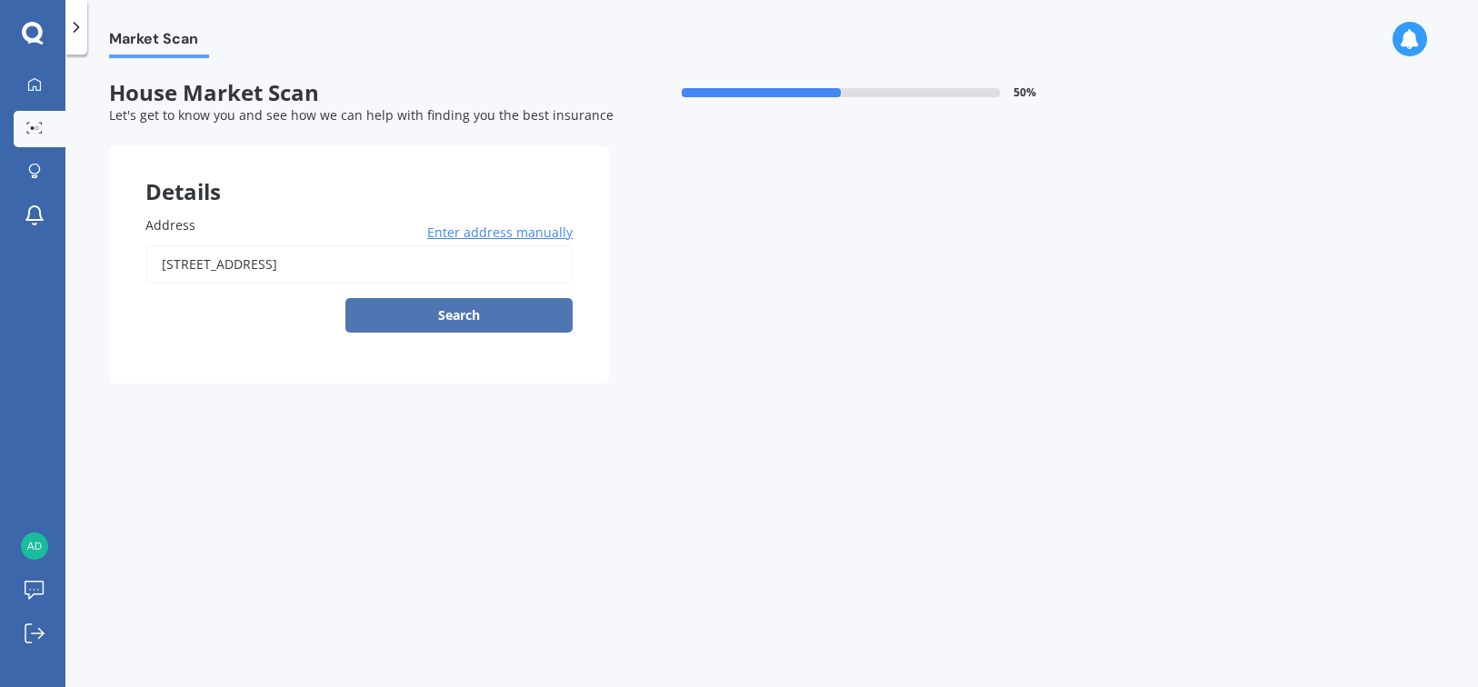
click at [473, 320] on button "Search" at bounding box center [458, 315] width 227 height 35
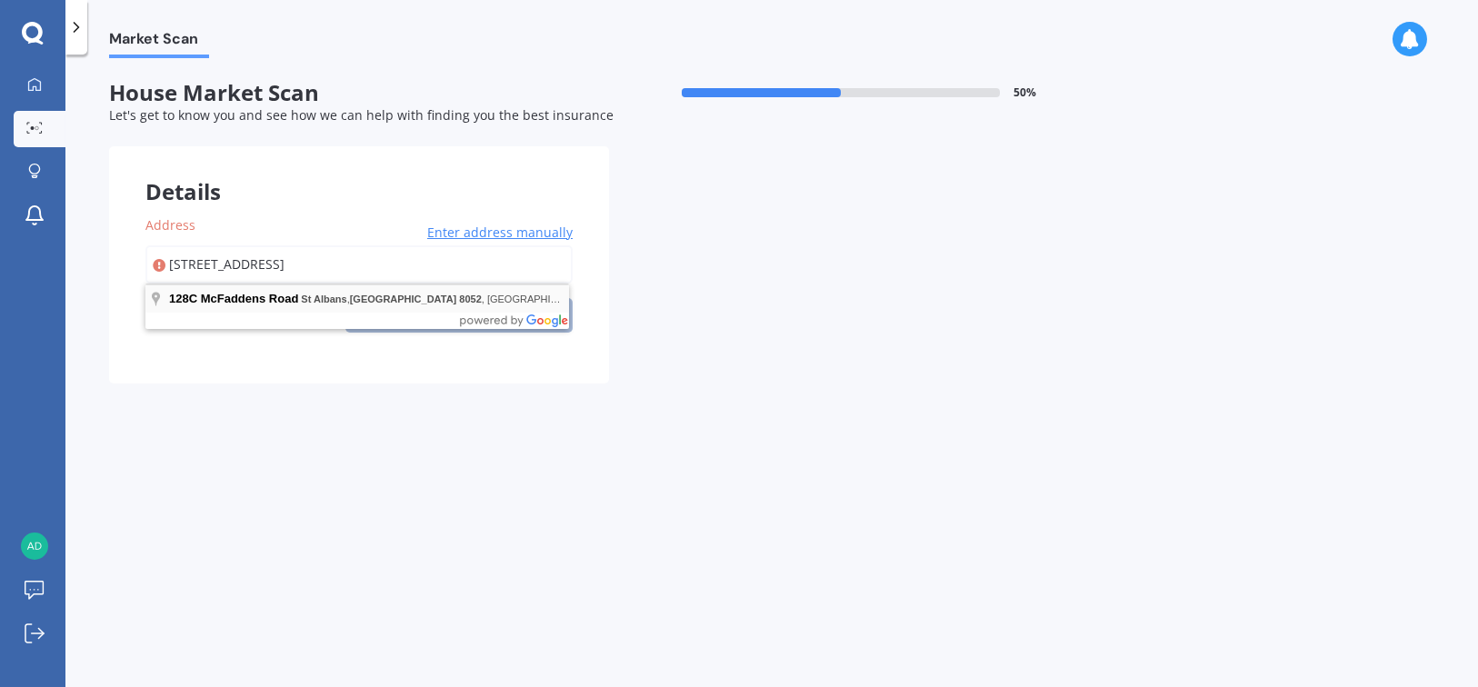
type input "[STREET_ADDRESS]"
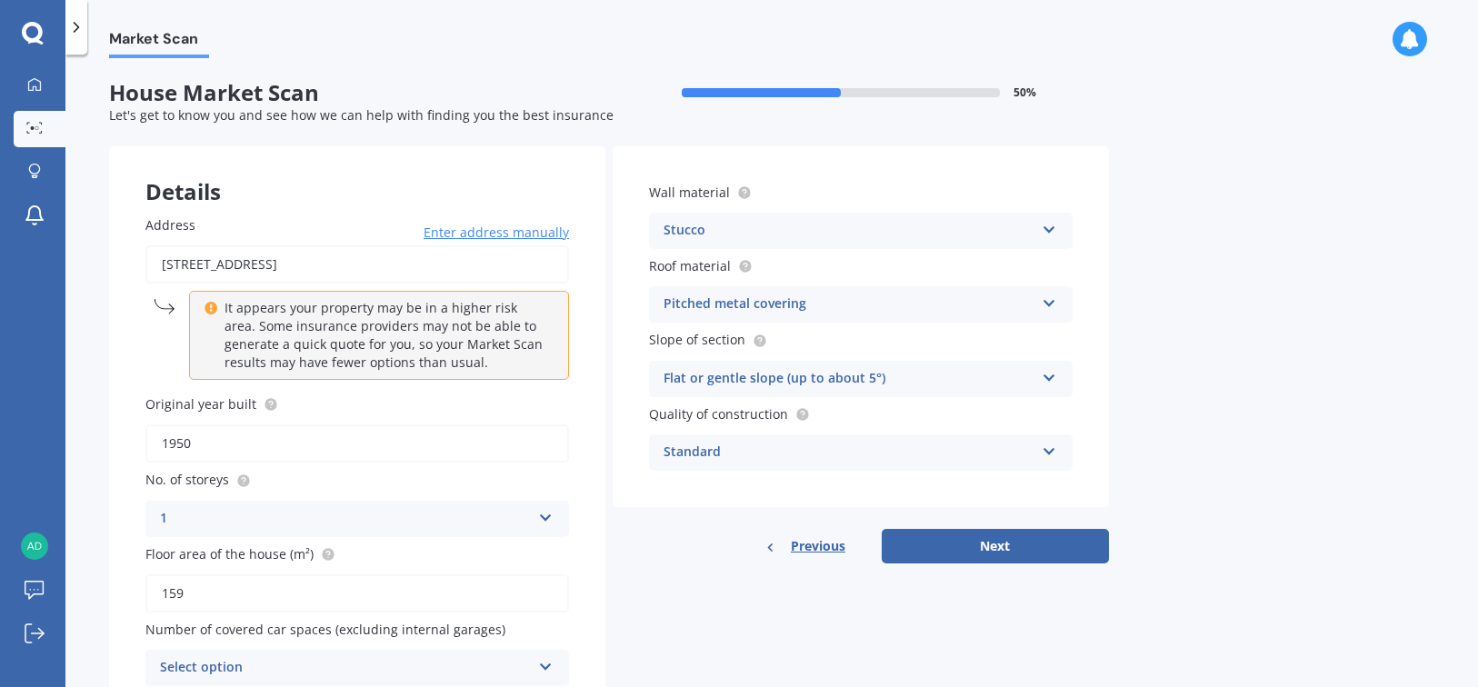
click at [191, 445] on input "1950" at bounding box center [356, 443] width 423 height 38
click at [184, 445] on input "1950" at bounding box center [356, 443] width 423 height 38
type input "1998"
click at [217, 505] on div "1 1 2 3 4 5+" at bounding box center [356, 519] width 423 height 36
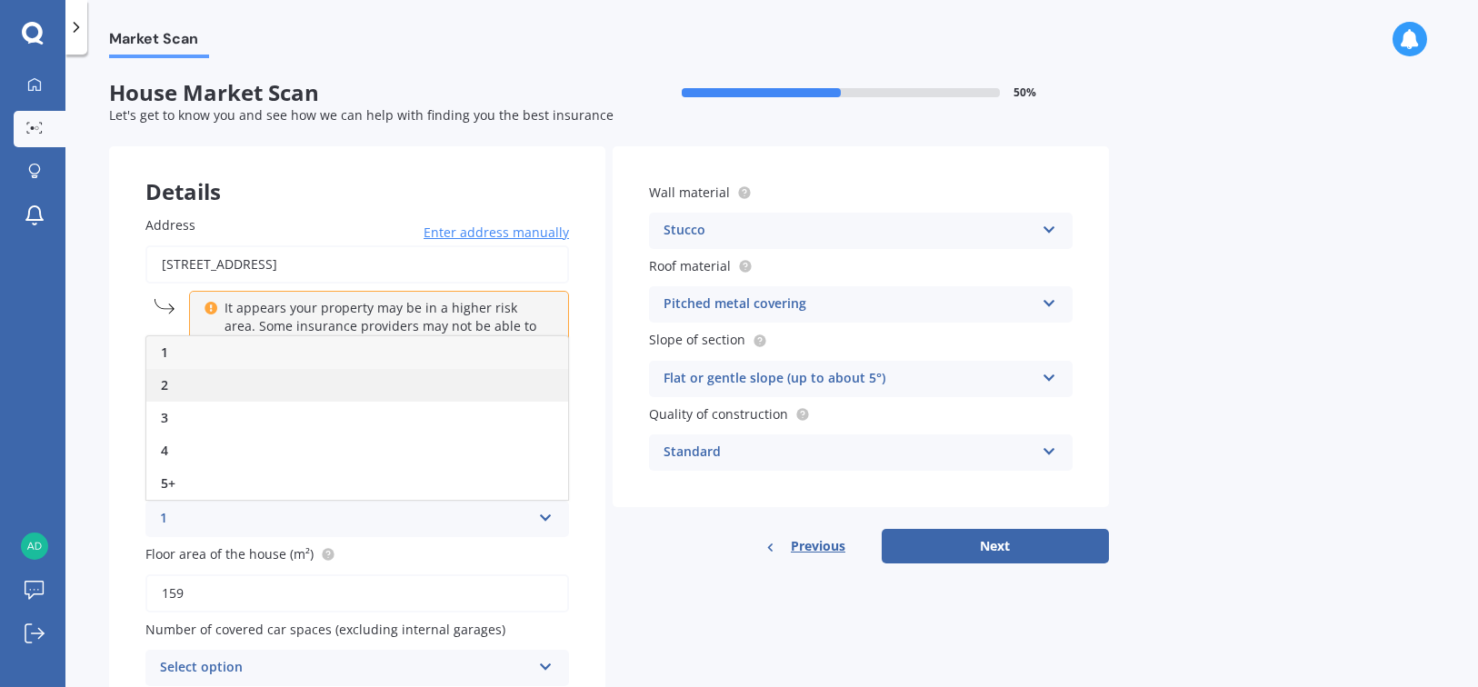
click at [183, 383] on div "2" at bounding box center [357, 385] width 422 height 33
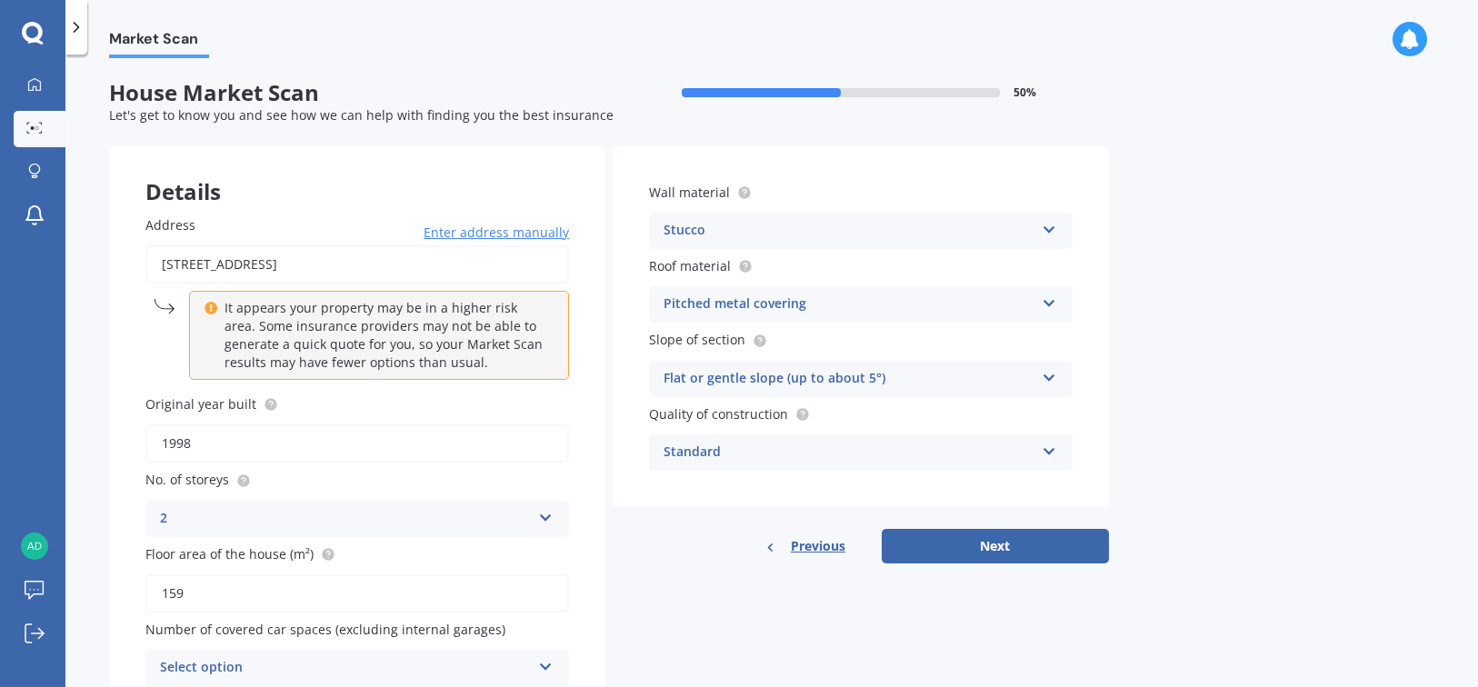
click at [619, 577] on div "Details Address [STREET_ADDRESS] Enter address manually It appears your propert…" at bounding box center [609, 434] width 1000 height 576
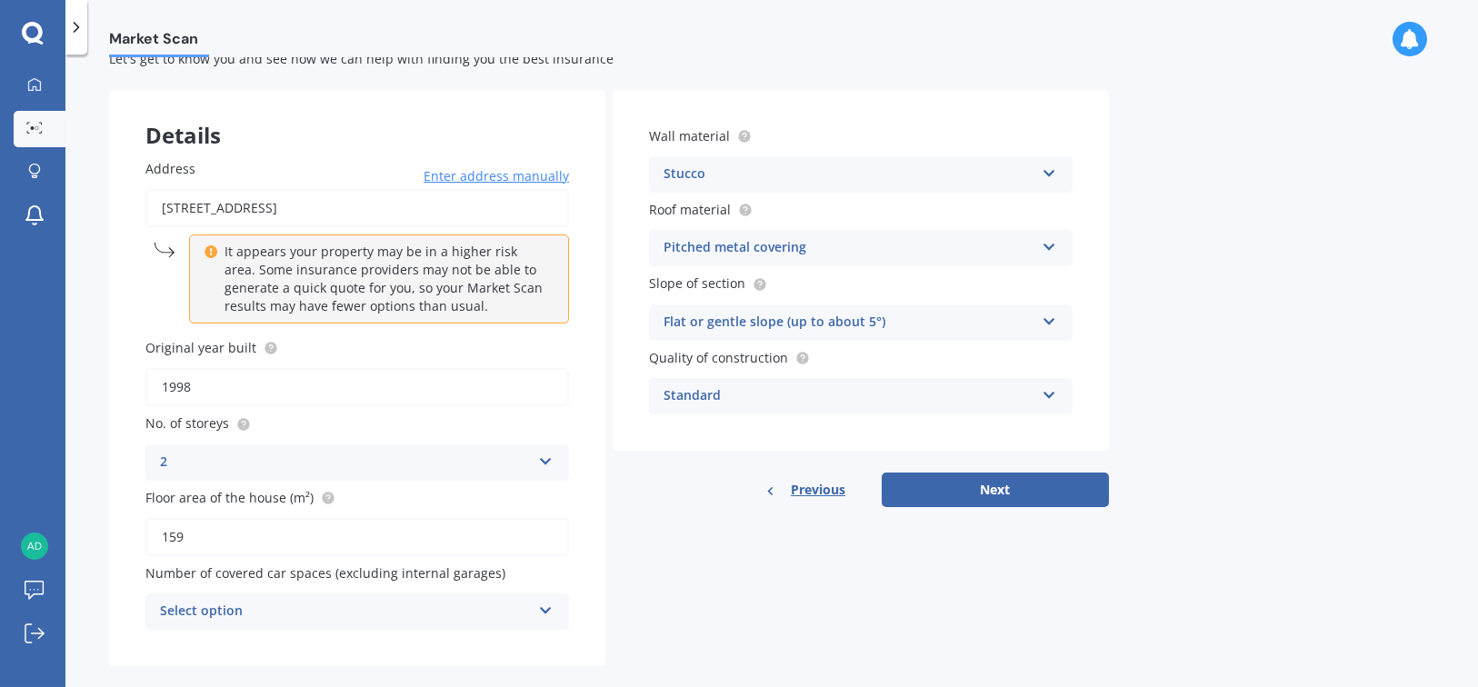
scroll to position [82, 0]
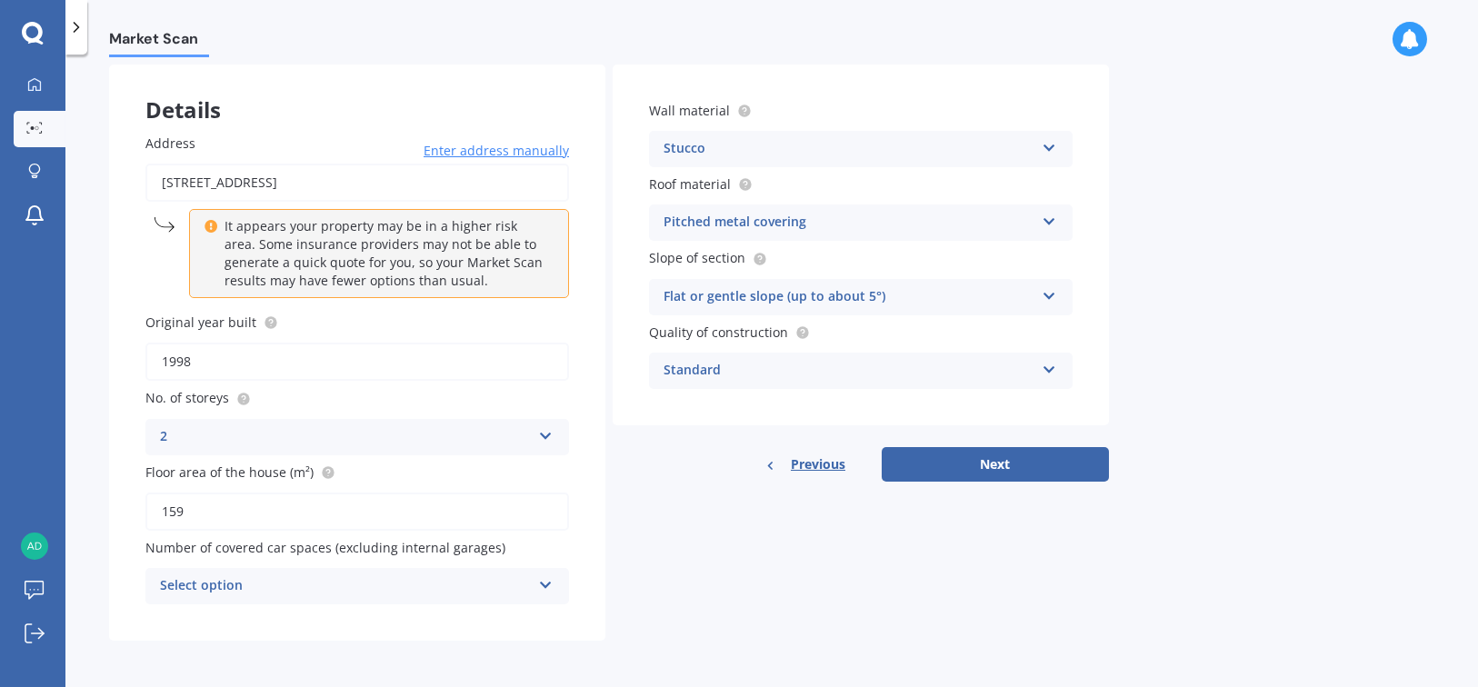
click at [551, 584] on icon at bounding box center [545, 581] width 15 height 13
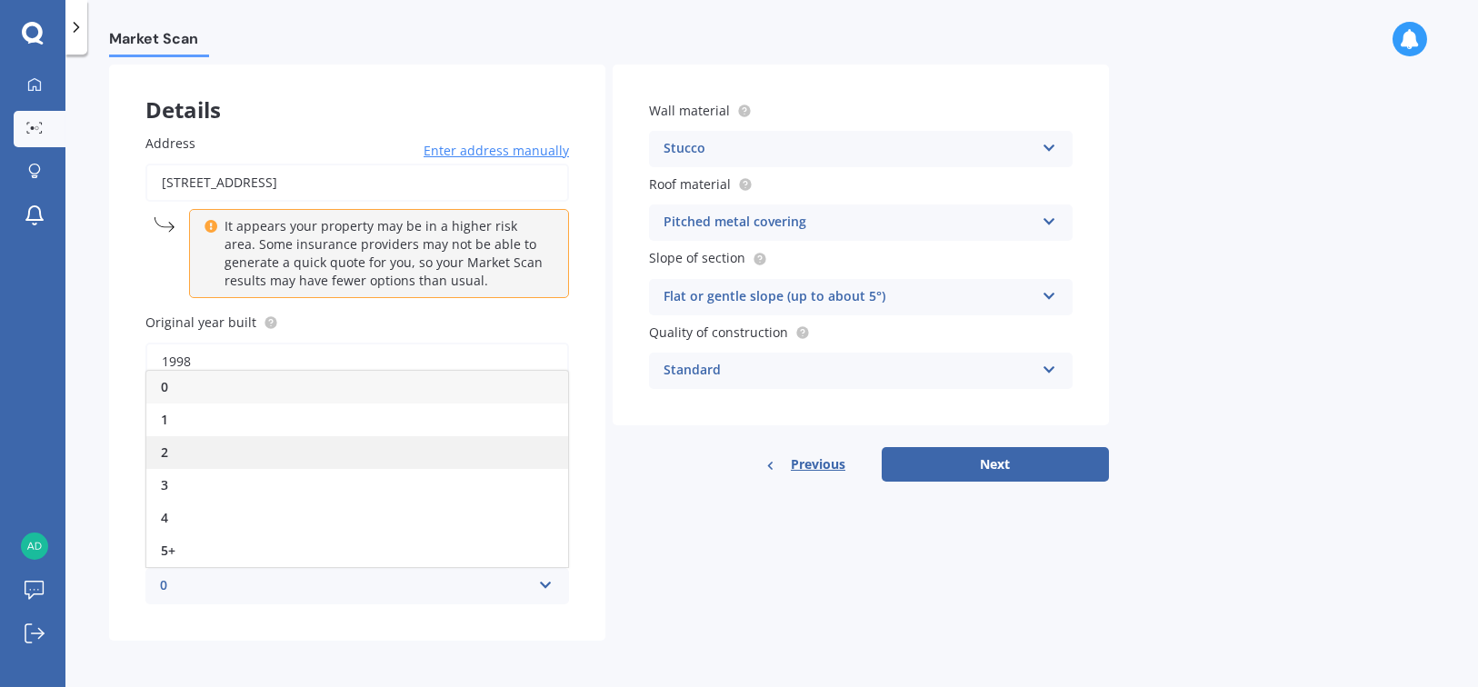
click at [173, 443] on div "2" at bounding box center [357, 452] width 422 height 33
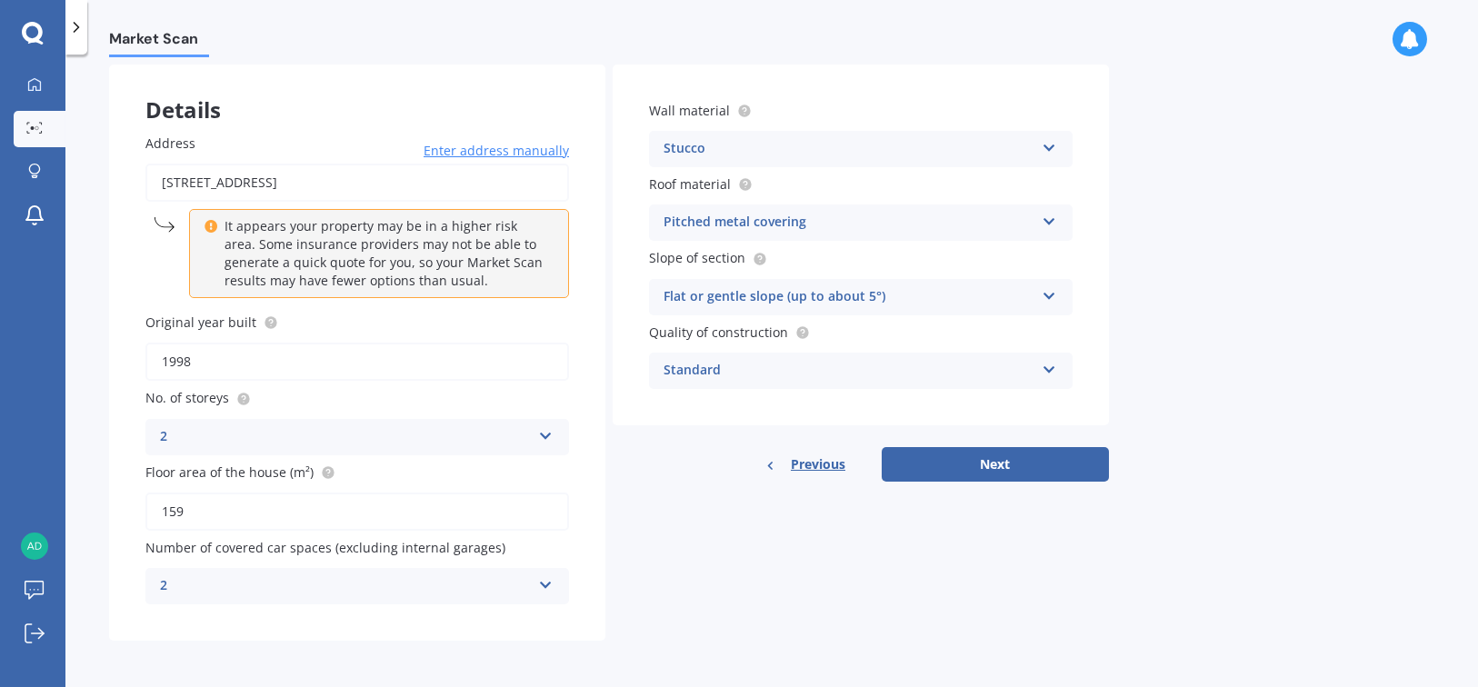
click at [549, 582] on icon at bounding box center [545, 581] width 15 height 13
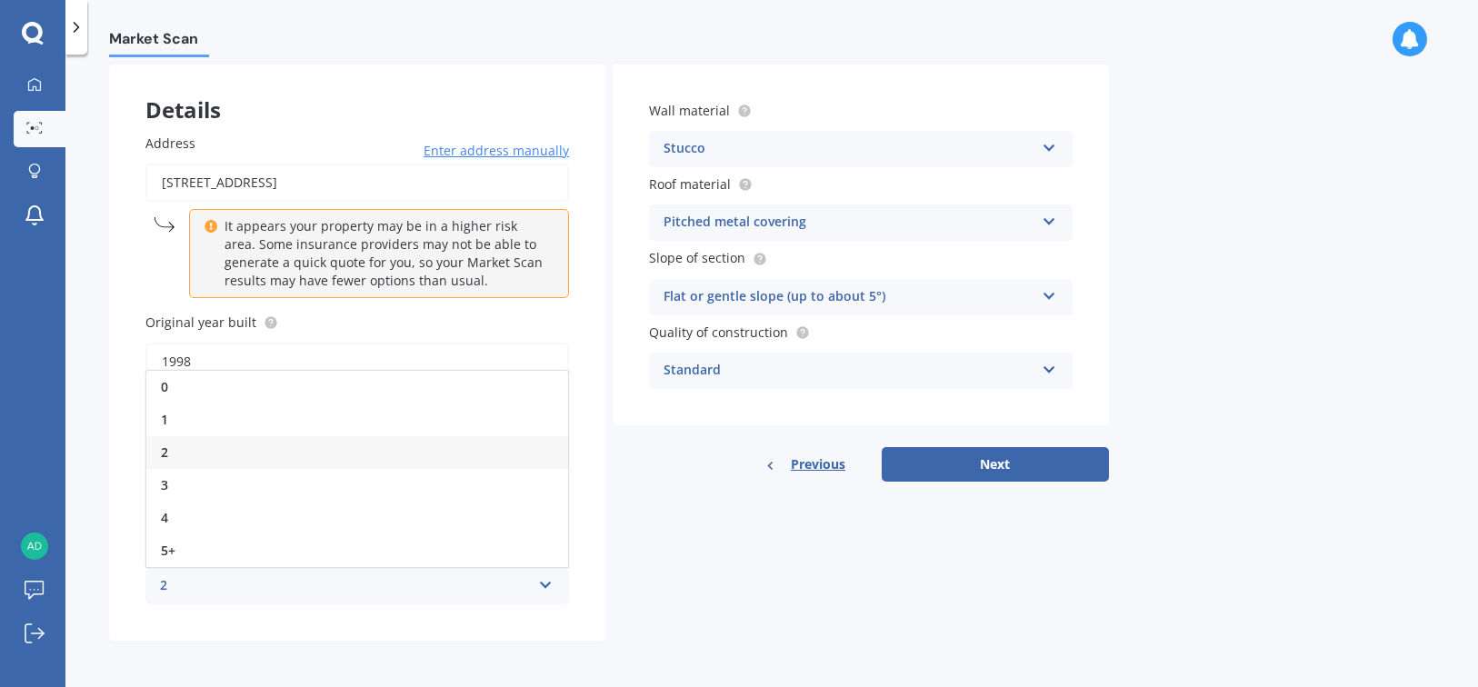
click at [549, 582] on icon at bounding box center [545, 581] width 15 height 13
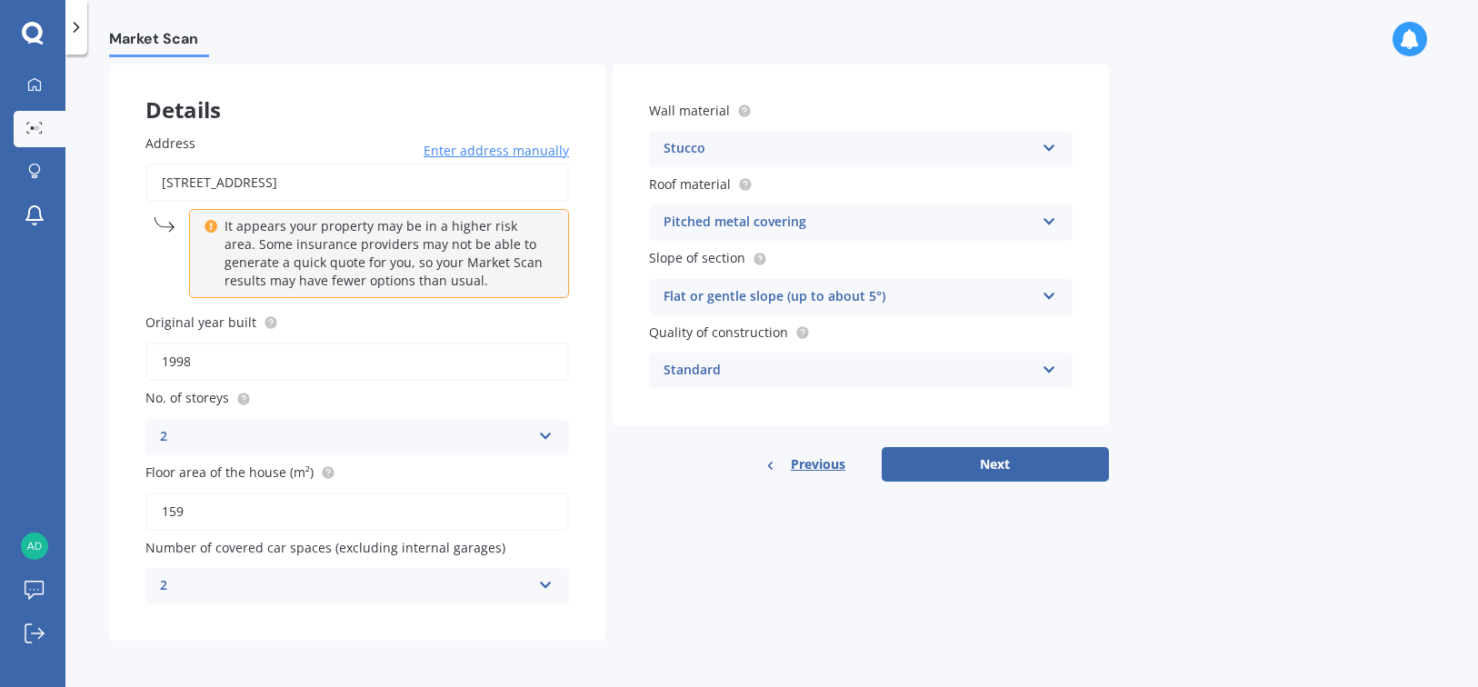
click at [546, 575] on icon at bounding box center [545, 581] width 15 height 13
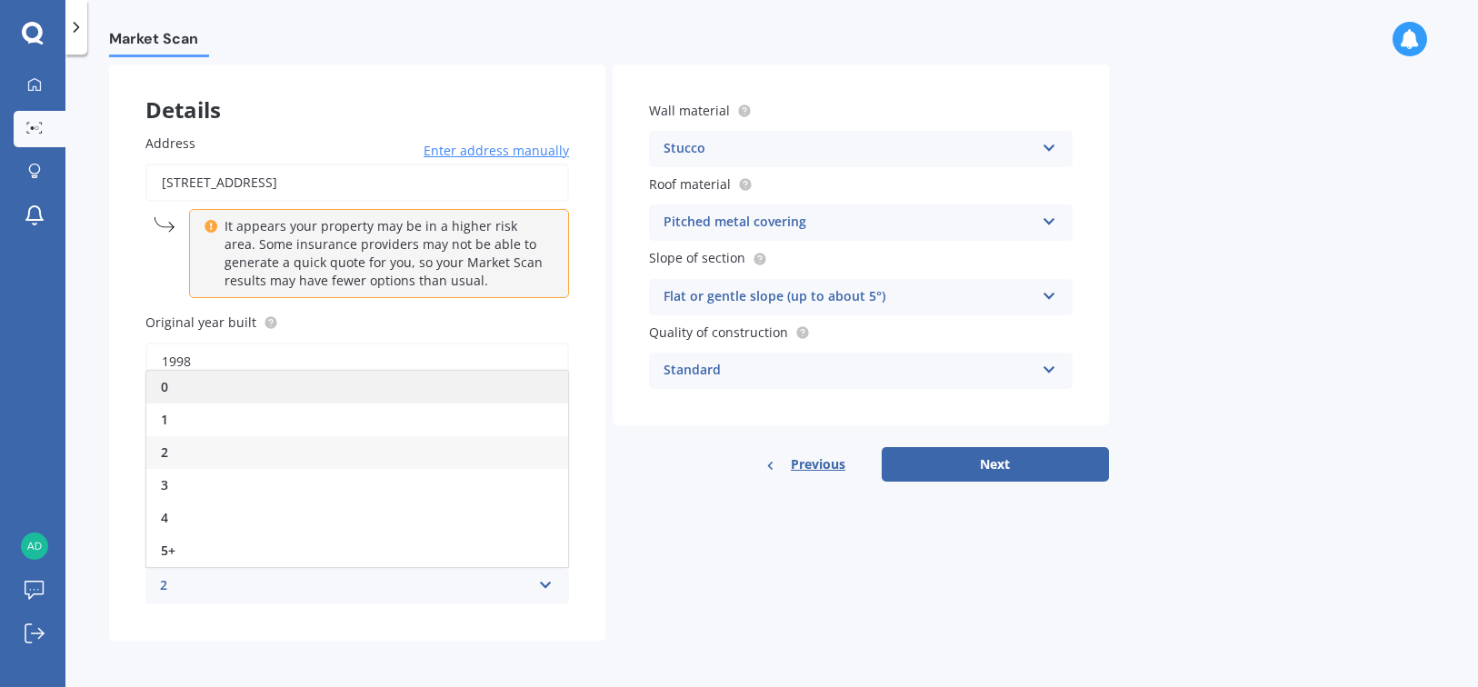
click at [194, 400] on div "0" at bounding box center [357, 387] width 422 height 33
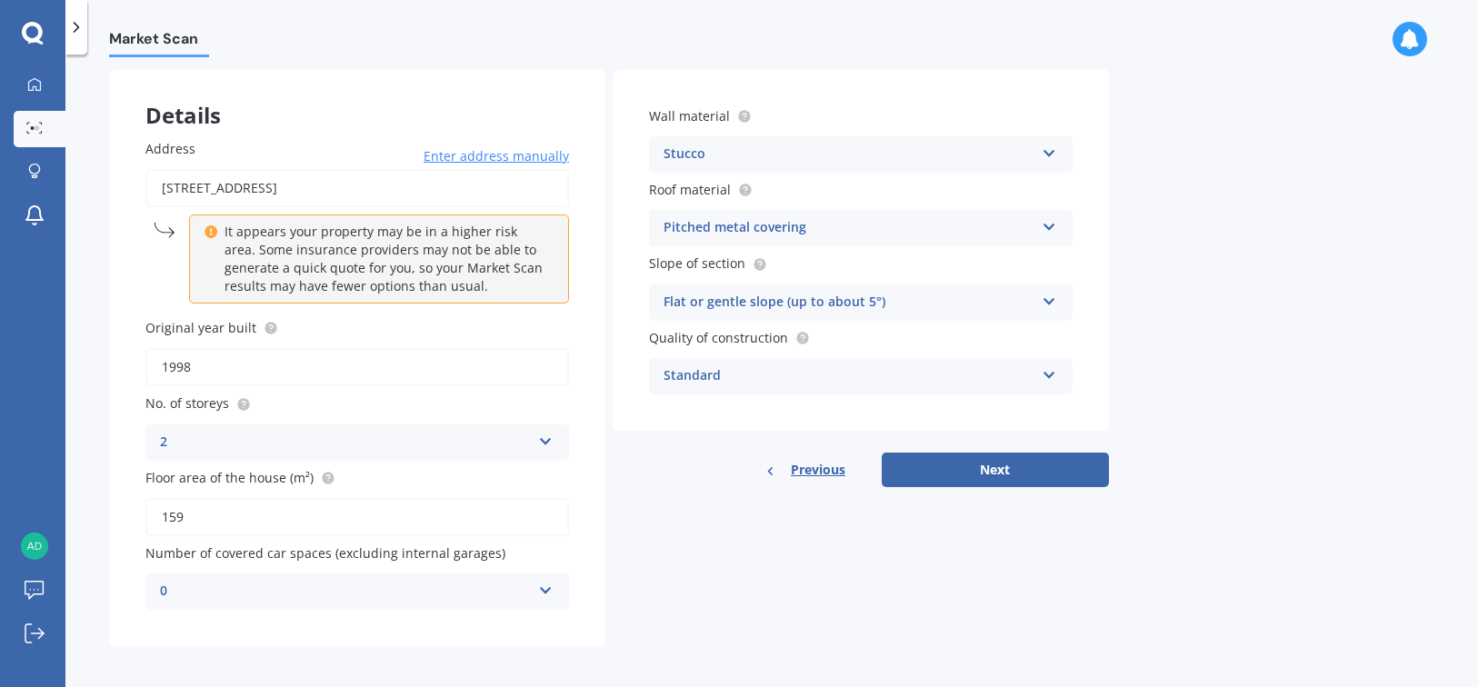
scroll to position [71, 0]
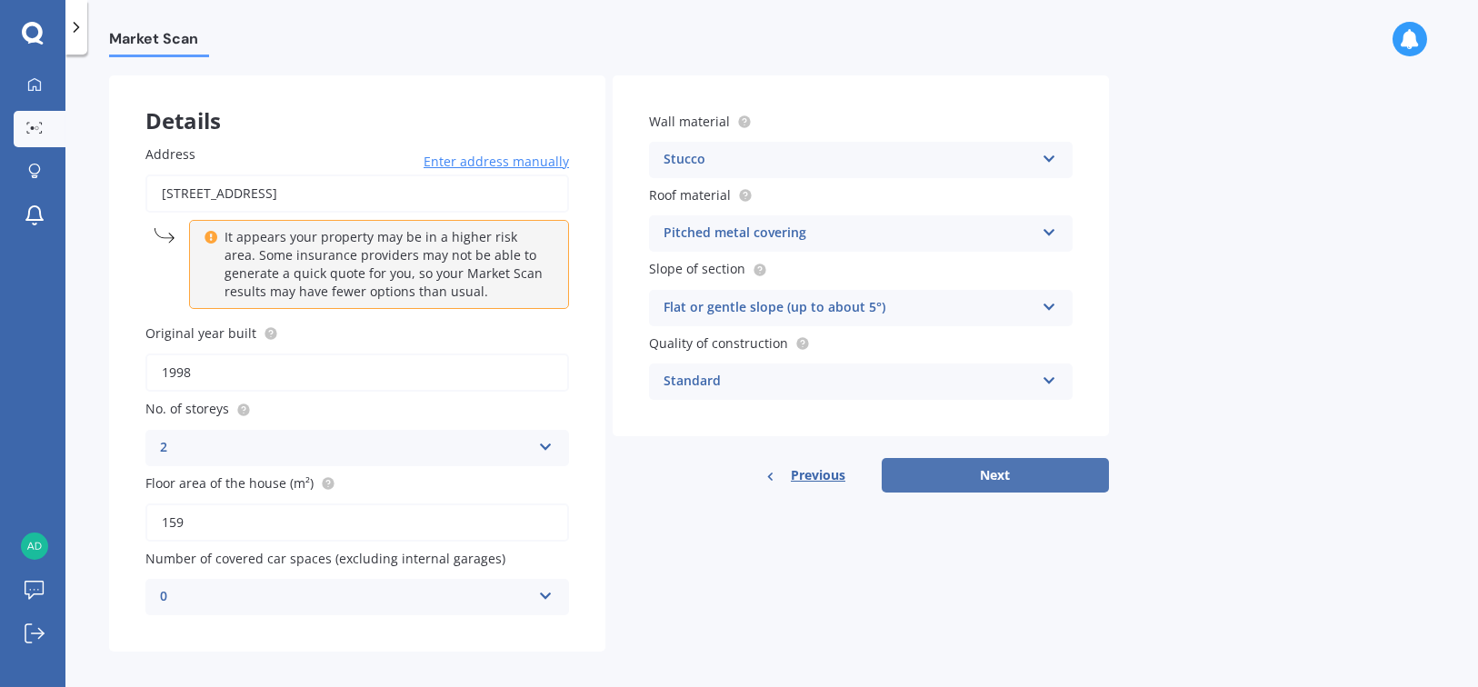
click at [952, 479] on button "Next" at bounding box center [994, 475] width 227 height 35
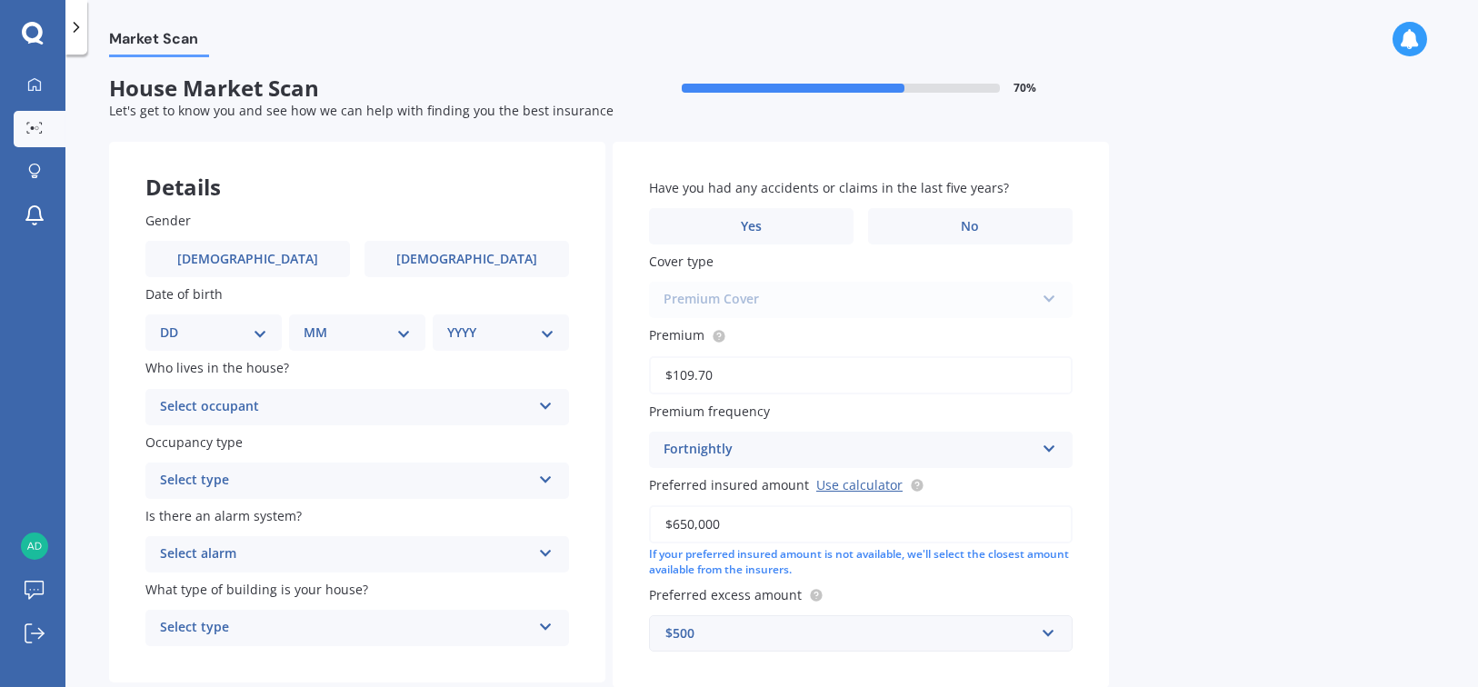
scroll to position [0, 0]
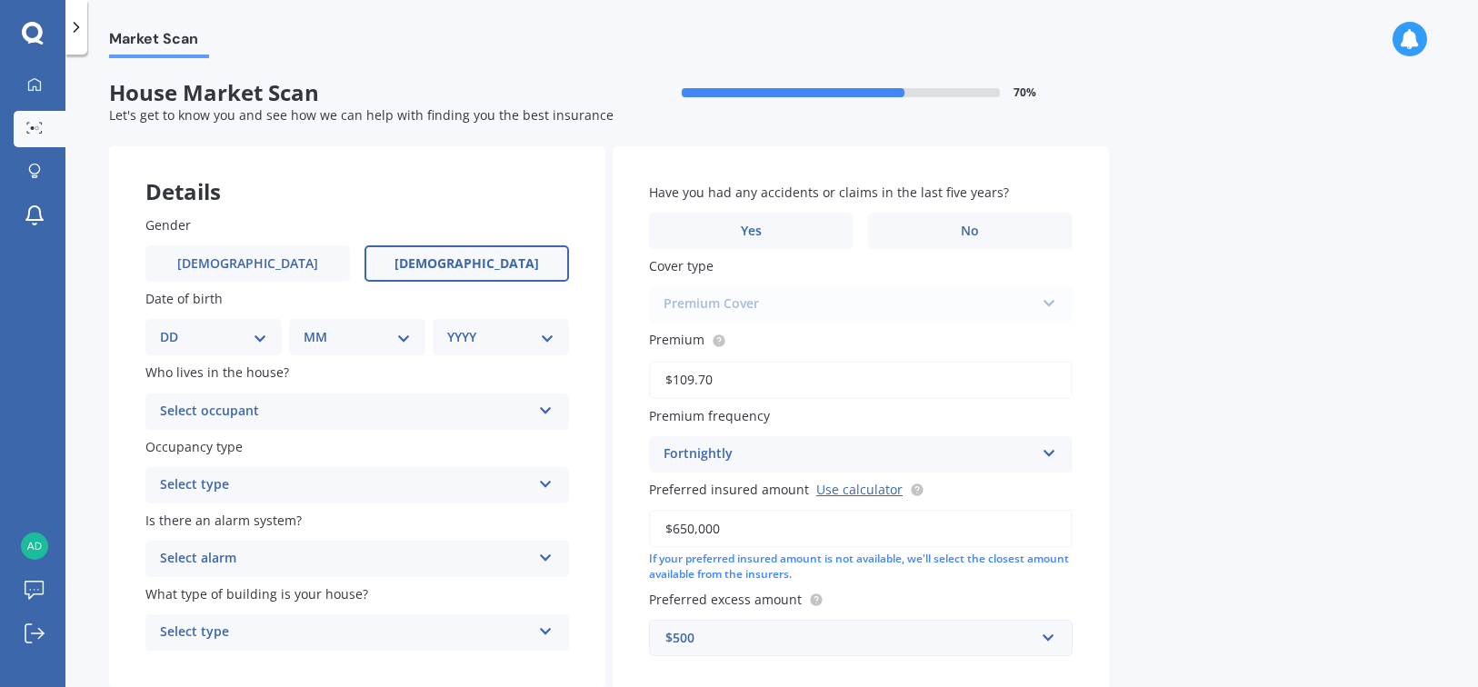
click at [482, 271] on span "[DEMOGRAPHIC_DATA]" at bounding box center [466, 263] width 144 height 15
click at [0, 0] on input "[DEMOGRAPHIC_DATA]" at bounding box center [0, 0] width 0 height 0
click at [217, 335] on select "DD 01 02 03 04 05 06 07 08 09 10 11 12 13 14 15 16 17 18 19 20 21 22 23 24 25 2…" at bounding box center [213, 337] width 107 height 20
select select "05"
click at [174, 327] on select "DD 01 02 03 04 05 06 07 08 09 10 11 12 13 14 15 16 17 18 19 20 21 22 23 24 25 2…" at bounding box center [213, 337] width 107 height 20
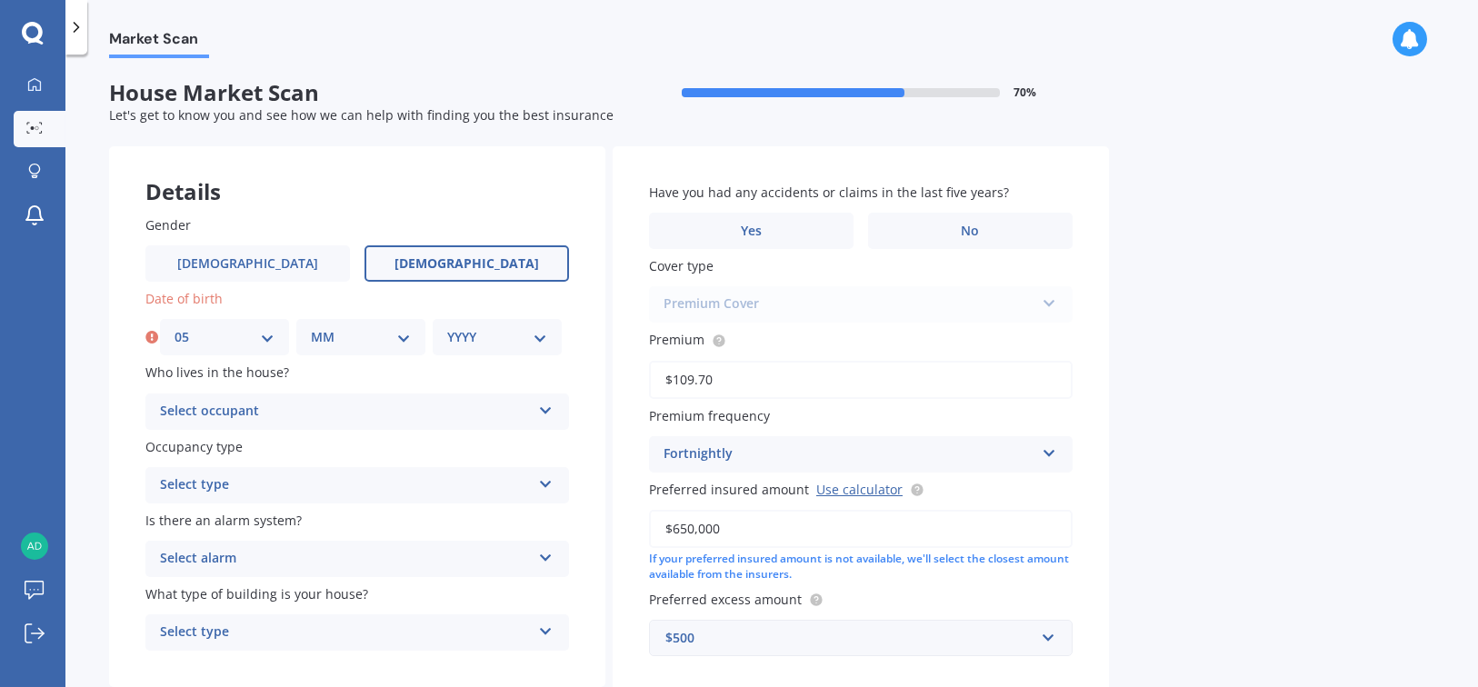
click at [363, 333] on select "MM 01 02 03 04 05 06 07 08 09 10 11 12" at bounding box center [361, 337] width 100 height 20
select select "05"
click at [311, 327] on select "MM 01 02 03 04 05 06 07 08 09 10 11 12" at bounding box center [361, 337] width 100 height 20
click at [479, 340] on select "YYYY 2009 2008 2007 2006 2005 2004 2003 2002 2001 2000 1999 1998 1997 1996 1995…" at bounding box center [497, 337] width 100 height 20
select select "1981"
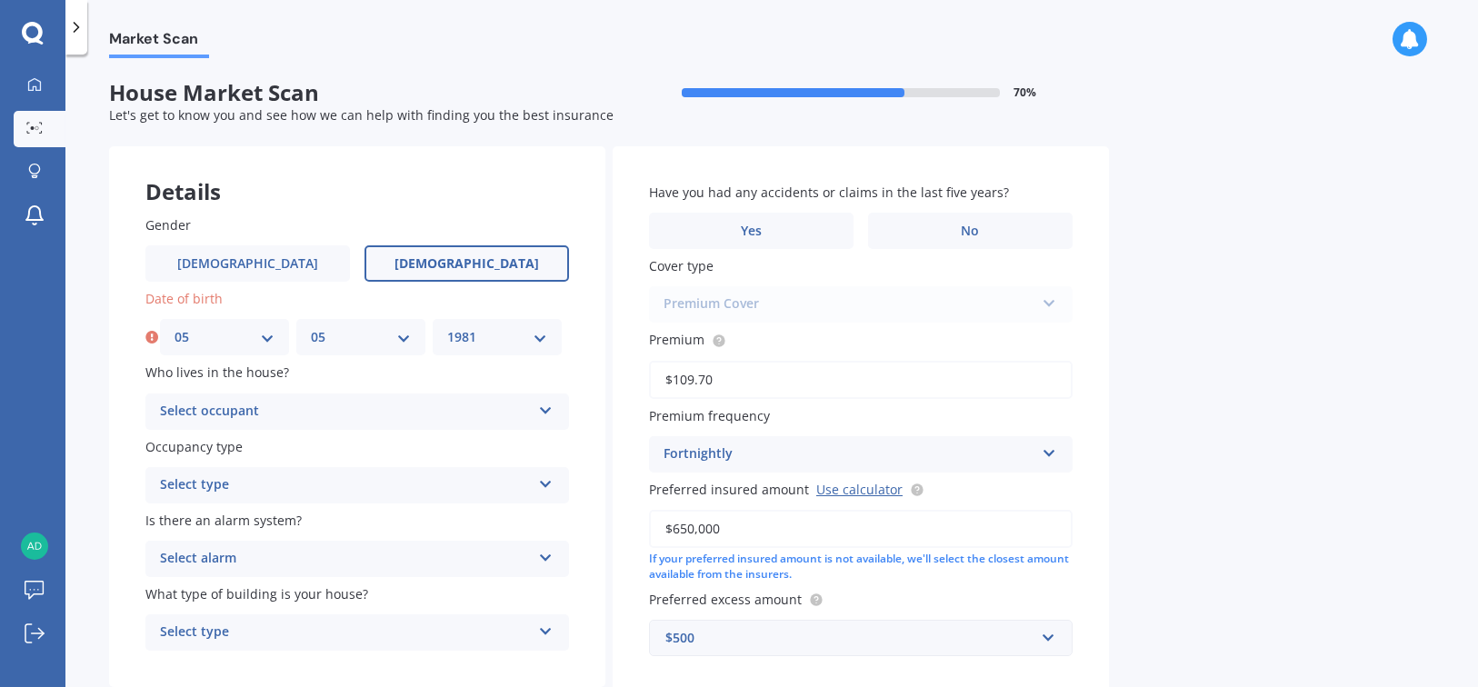
click at [447, 327] on select "YYYY 2009 2008 2007 2006 2005 2004 2003 2002 2001 2000 1999 1998 1997 1996 1995…" at bounding box center [497, 337] width 100 height 20
click at [289, 406] on div "Select occupant" at bounding box center [345, 412] width 371 height 22
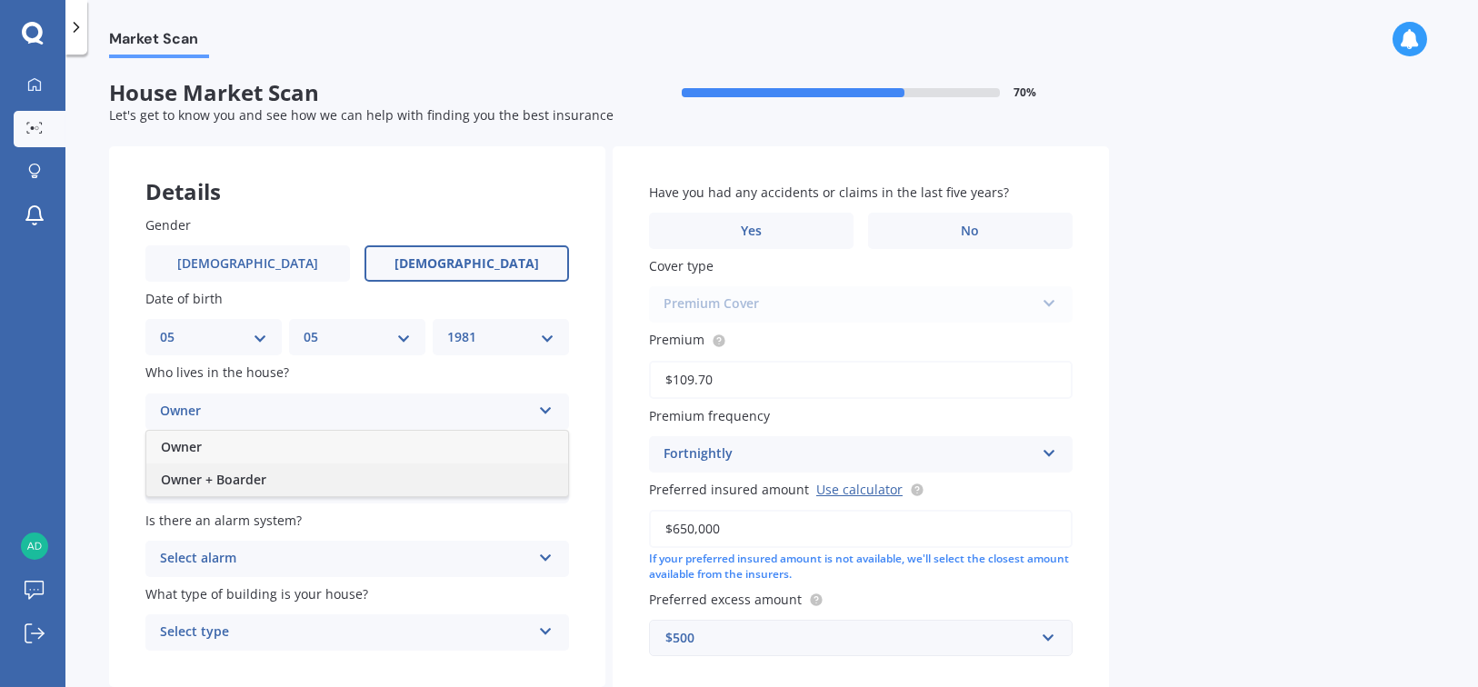
click at [247, 480] on span "Owner + Boarder" at bounding box center [213, 479] width 105 height 17
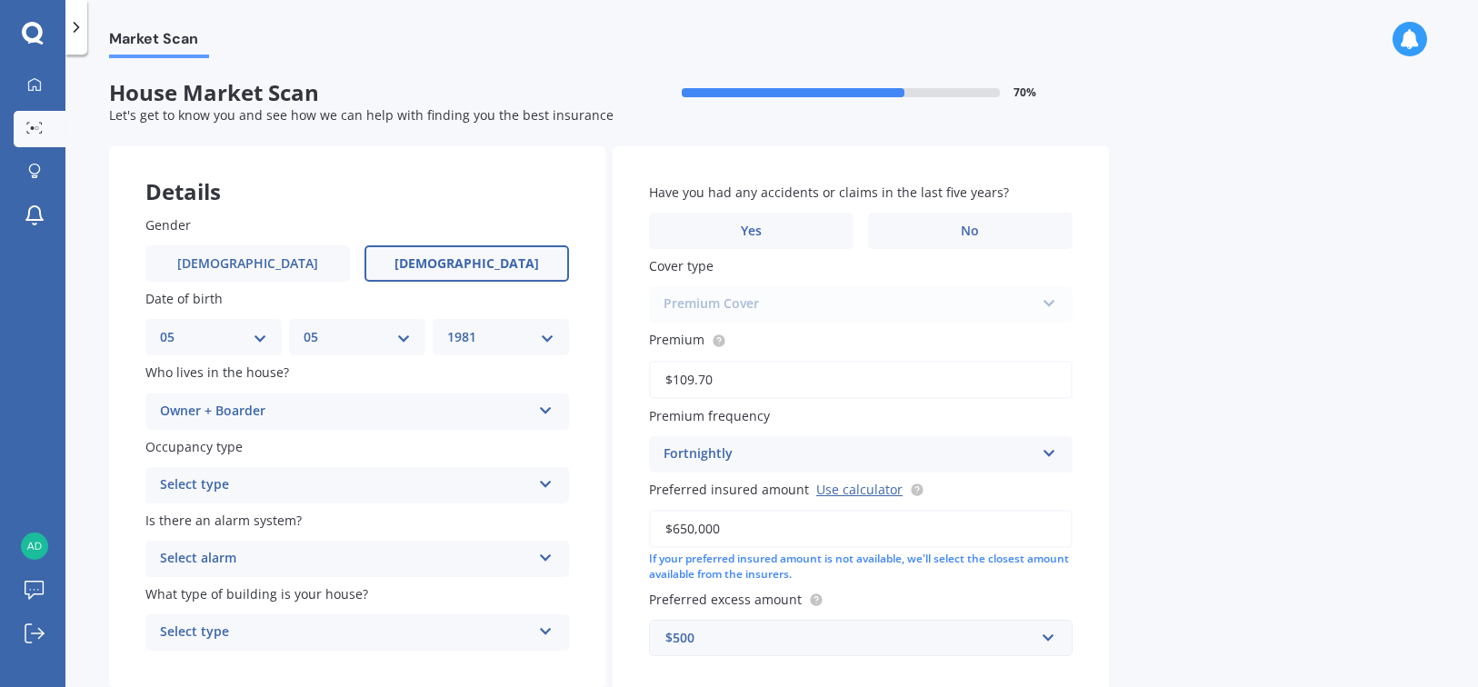
click at [255, 474] on div "Select type" at bounding box center [345, 485] width 371 height 22
click at [246, 515] on div "Permanent" at bounding box center [357, 520] width 422 height 33
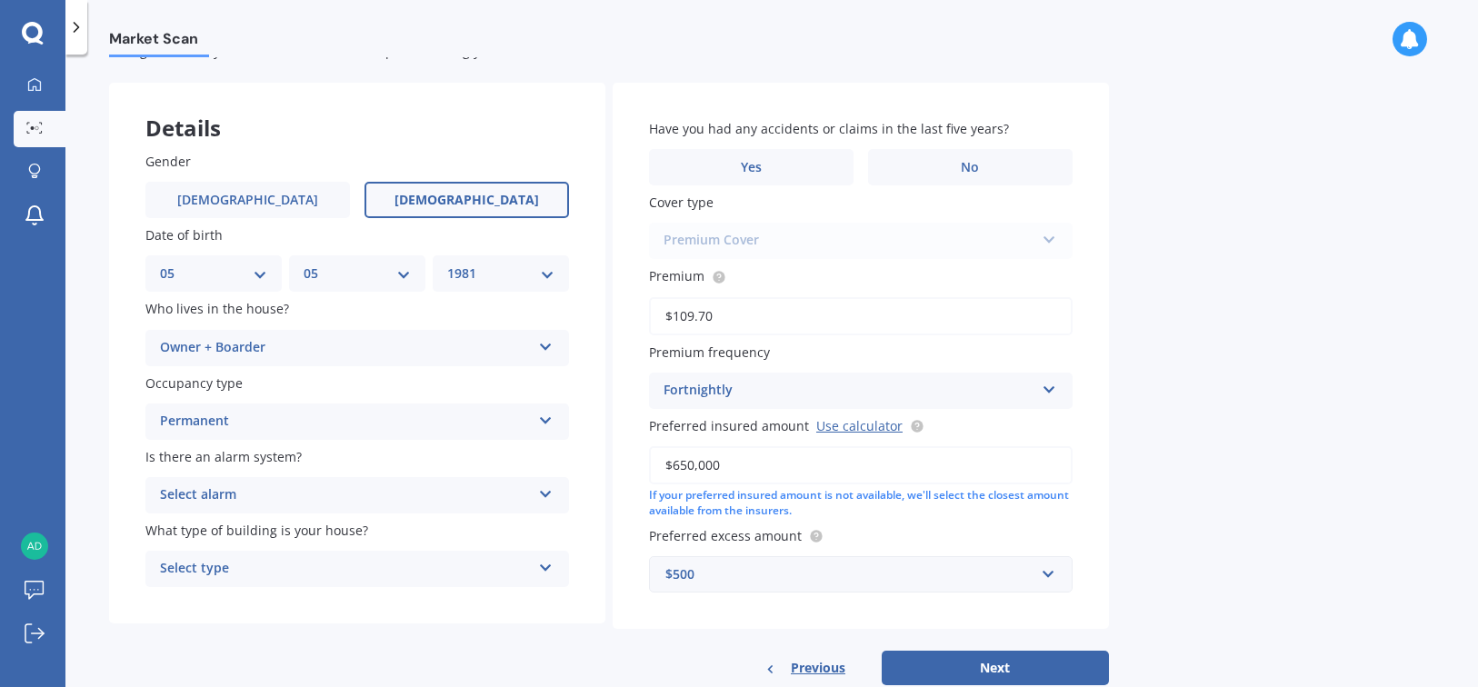
scroll to position [109, 0]
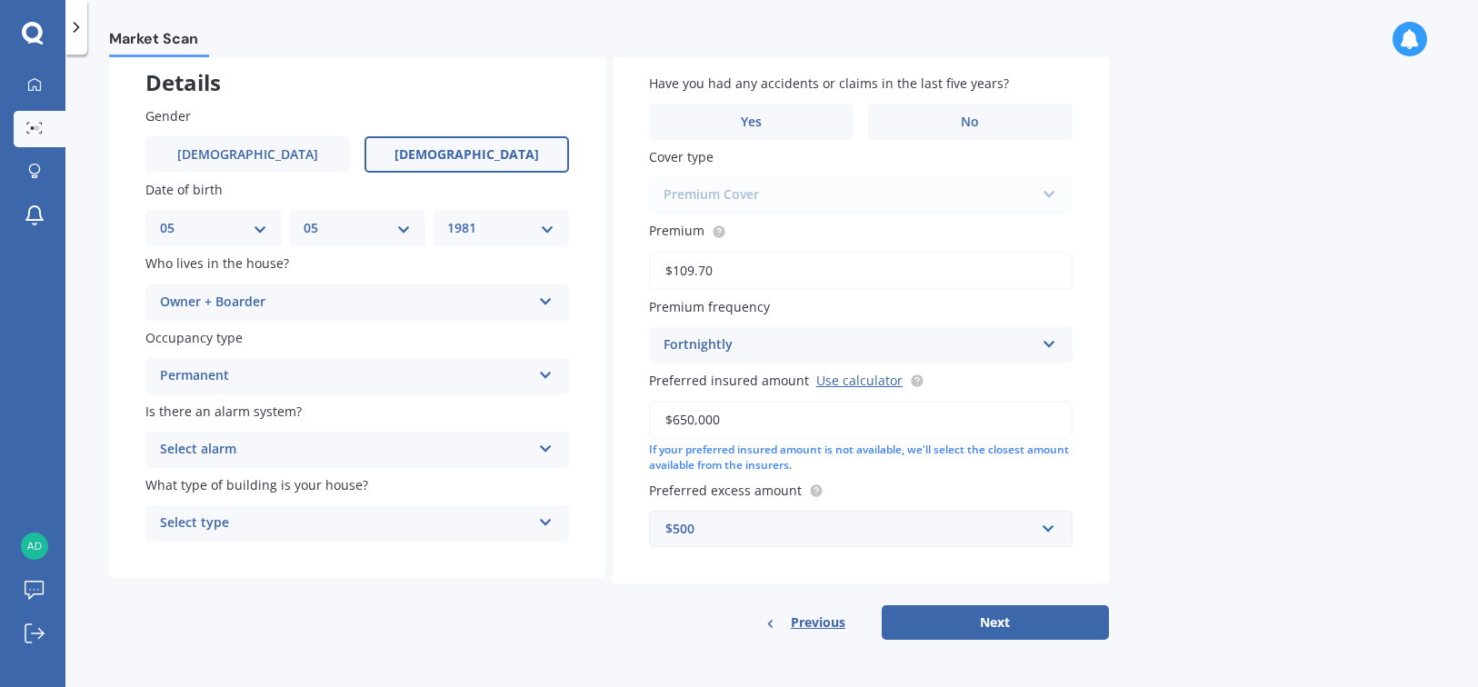
click at [248, 443] on div "Select alarm" at bounding box center [345, 450] width 371 height 22
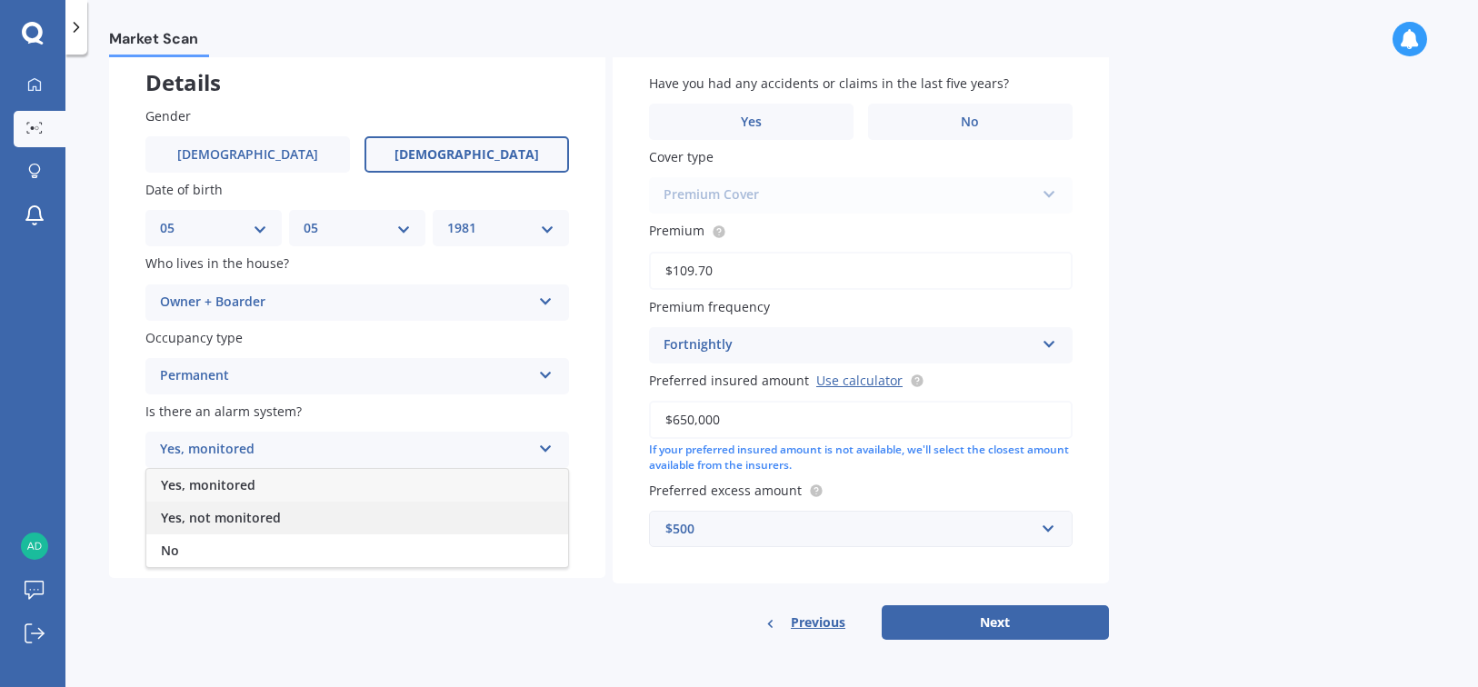
click at [253, 520] on span "Yes, not monitored" at bounding box center [221, 517] width 120 height 17
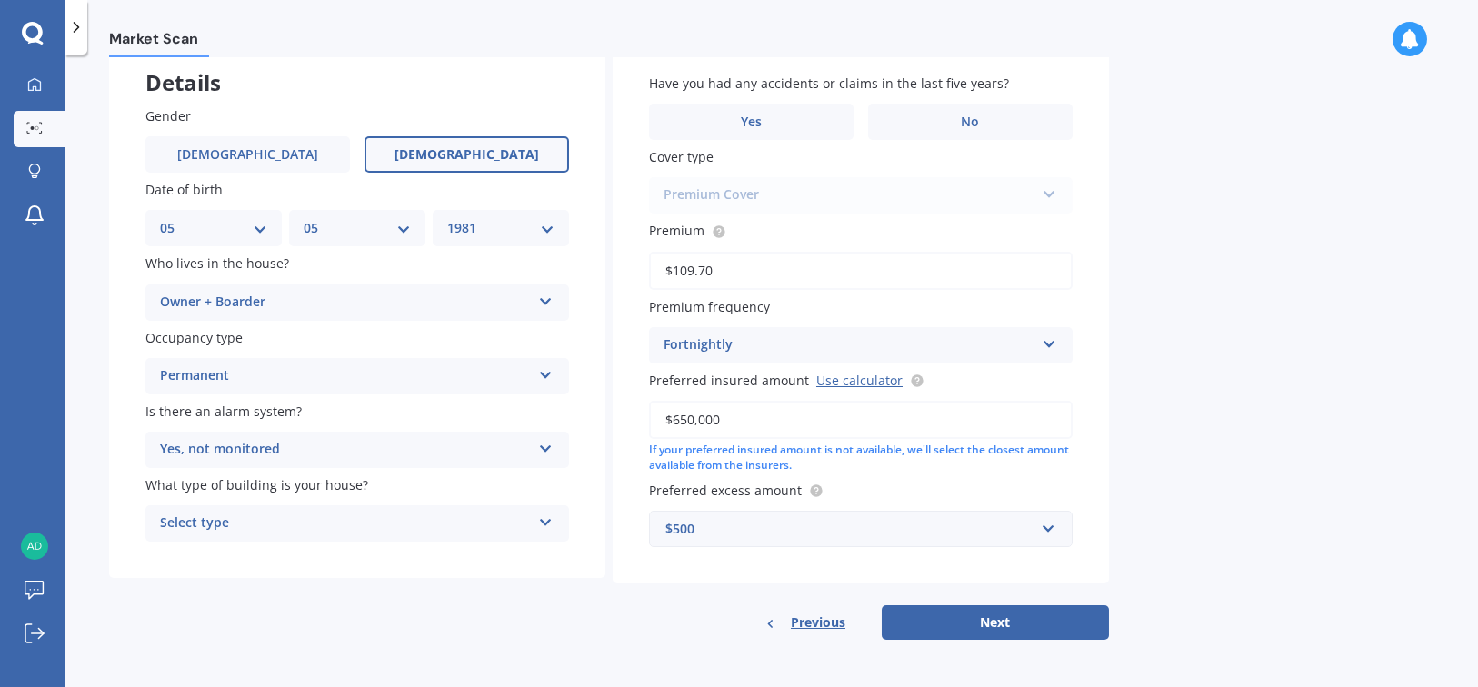
click at [273, 522] on div "Select type" at bounding box center [345, 523] width 371 height 22
click at [252, 550] on div "Freestanding" at bounding box center [357, 558] width 422 height 33
click at [794, 118] on label "Yes" at bounding box center [751, 122] width 204 height 36
click at [0, 0] on input "Yes" at bounding box center [0, 0] width 0 height 0
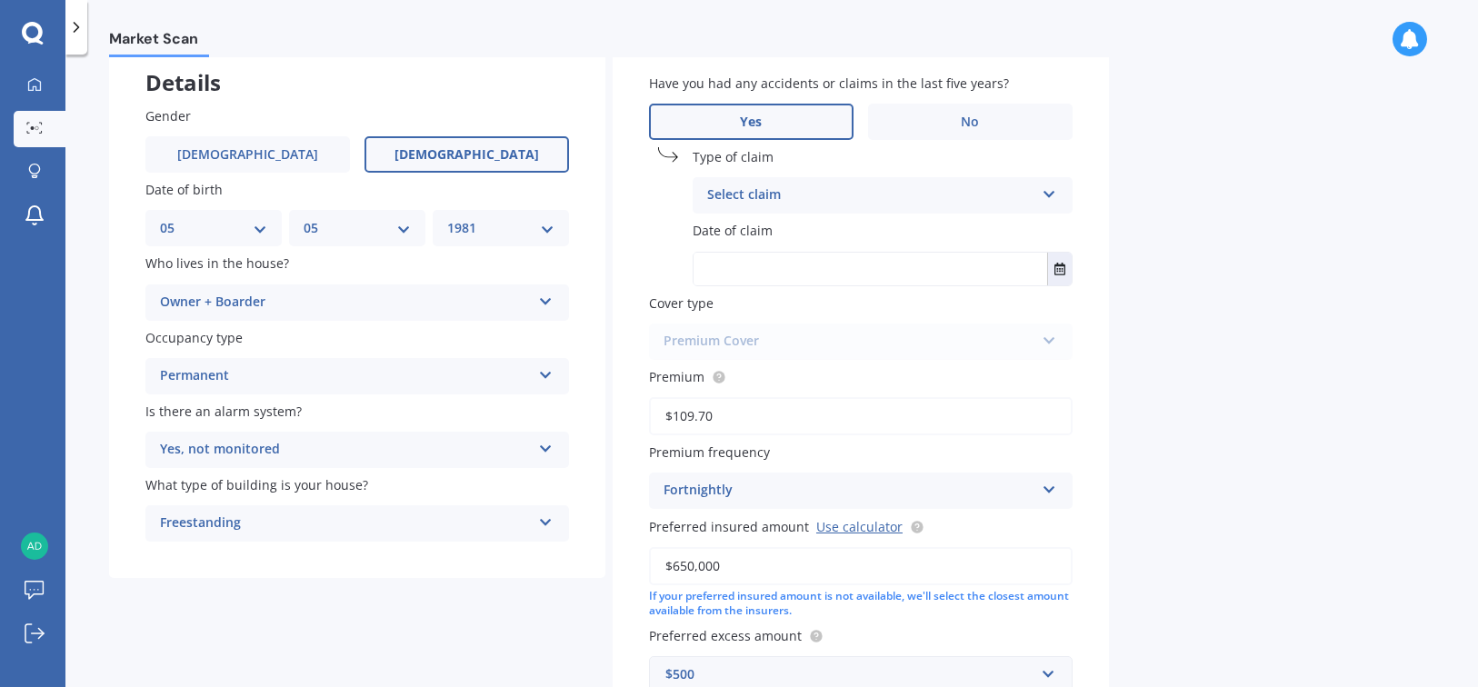
click at [841, 194] on div "Select claim" at bounding box center [870, 195] width 327 height 22
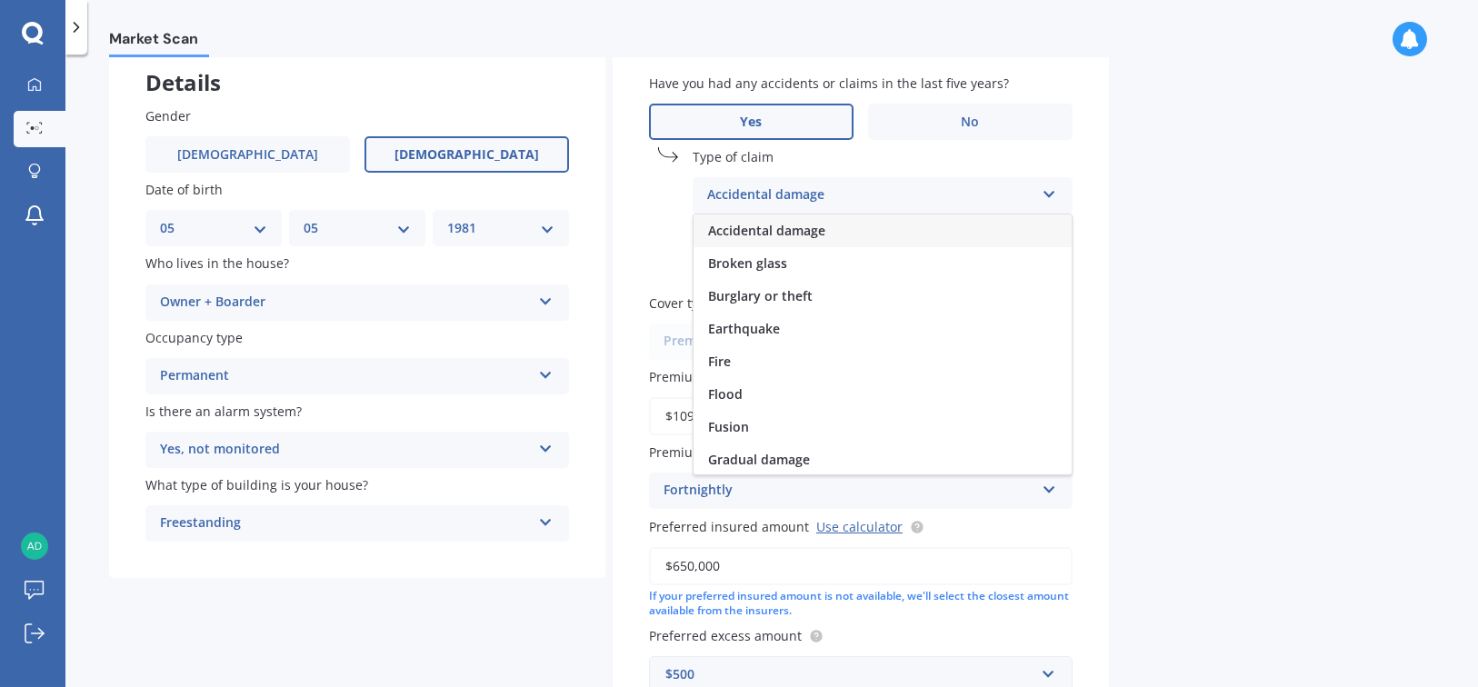
click at [795, 232] on span "Accidental damage" at bounding box center [766, 230] width 117 height 17
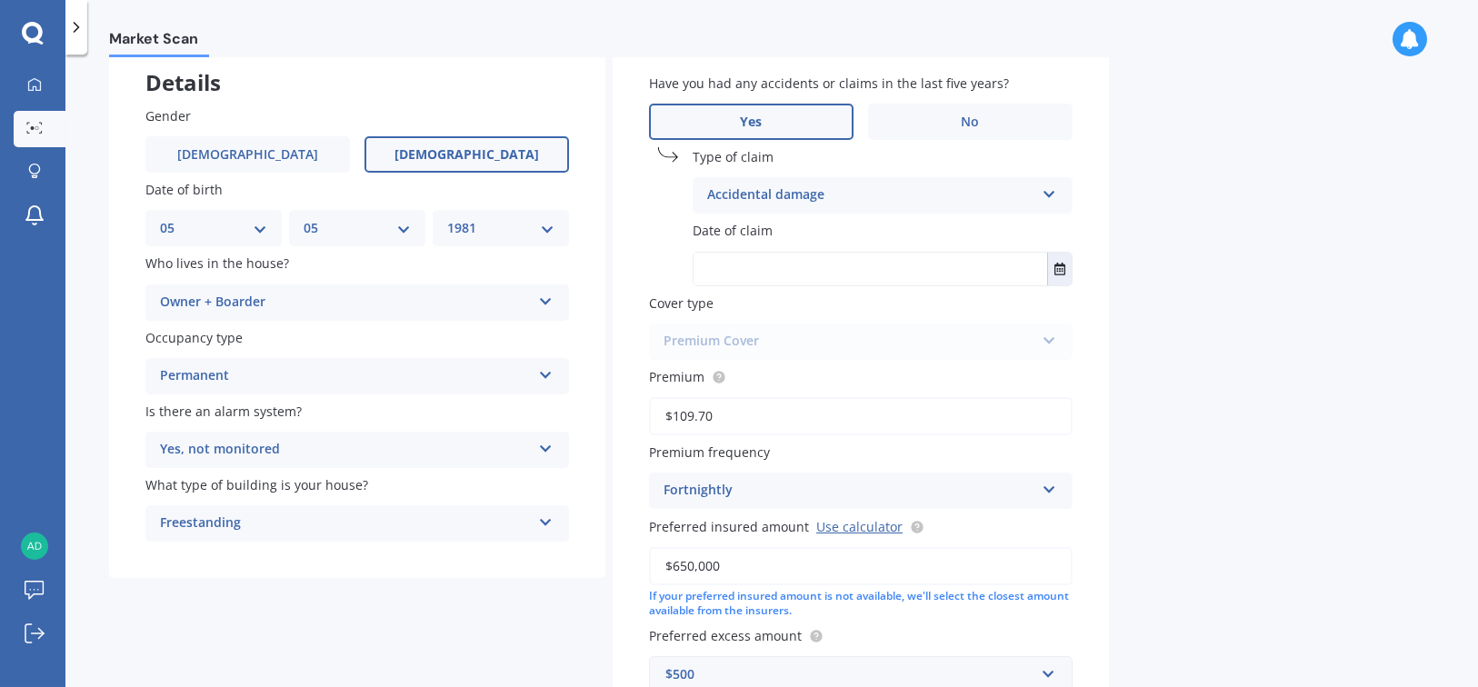
click at [748, 264] on input "text" at bounding box center [869, 269] width 353 height 33
click at [1066, 269] on button "Select date" at bounding box center [1059, 269] width 25 height 33
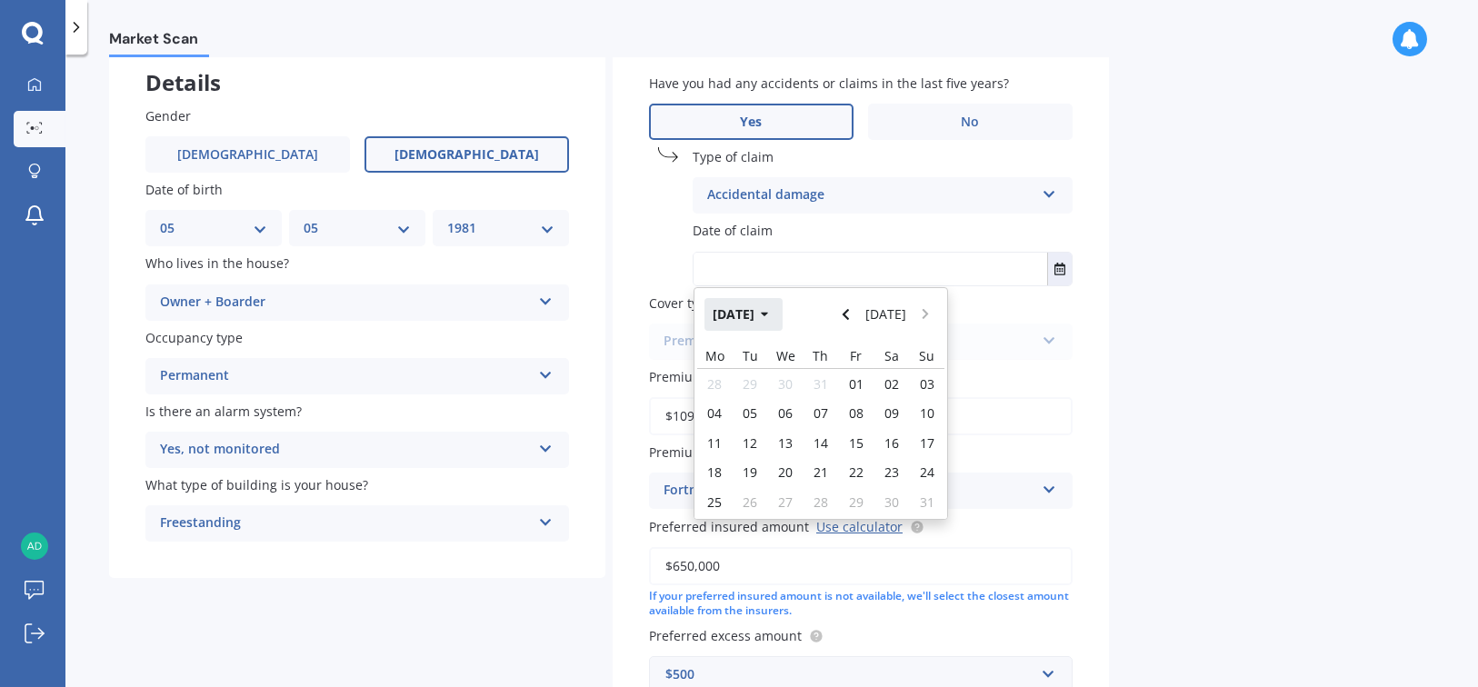
click at [772, 315] on button "[DATE]" at bounding box center [743, 314] width 78 height 33
click at [737, 300] on button "2025" at bounding box center [736, 314] width 65 height 33
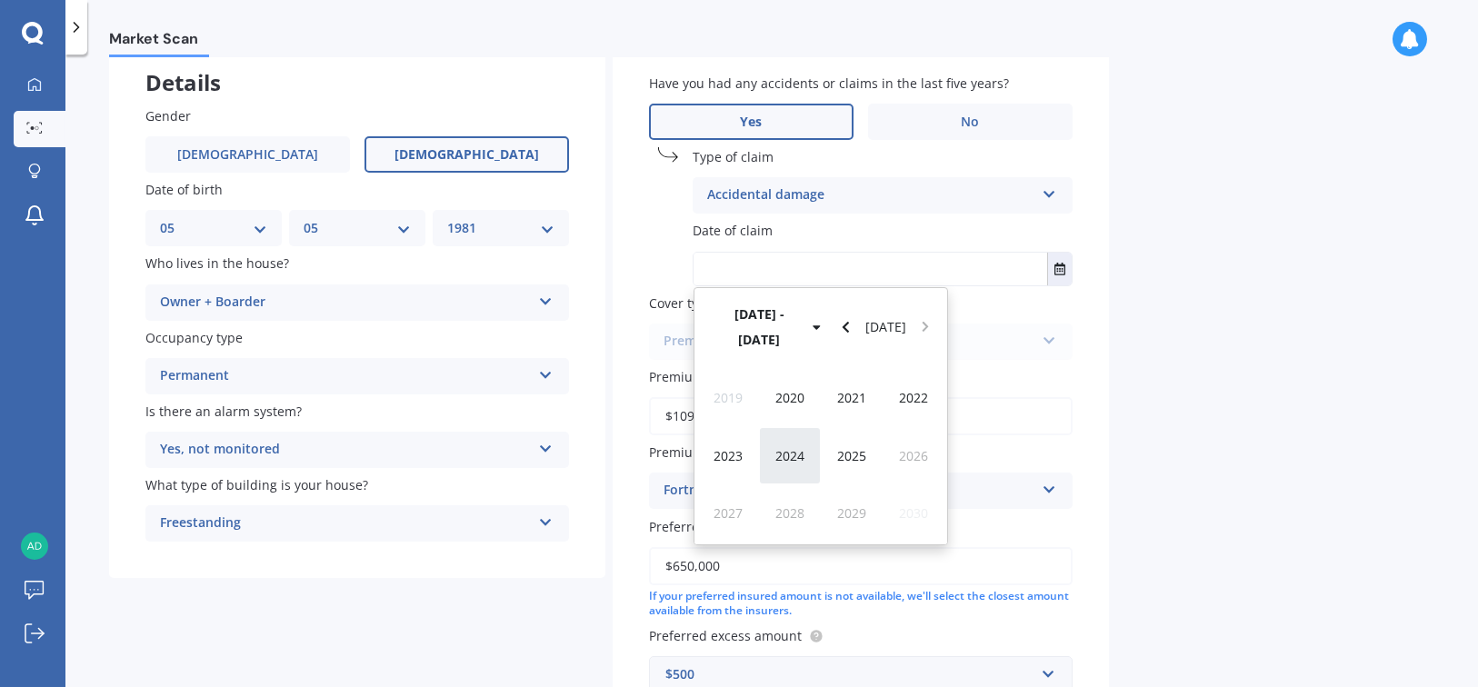
click at [802, 447] on span "2024" at bounding box center [789, 455] width 29 height 17
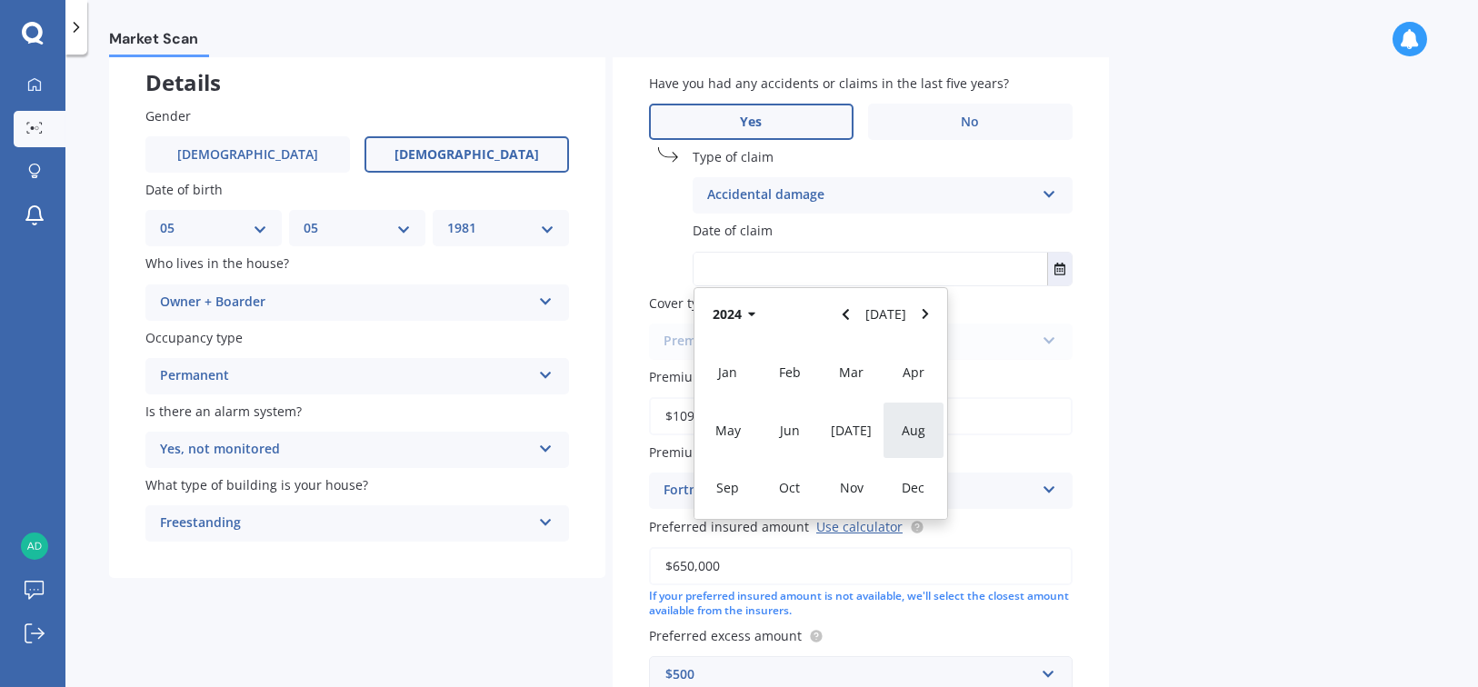
click at [906, 436] on span "Aug" at bounding box center [913, 430] width 24 height 17
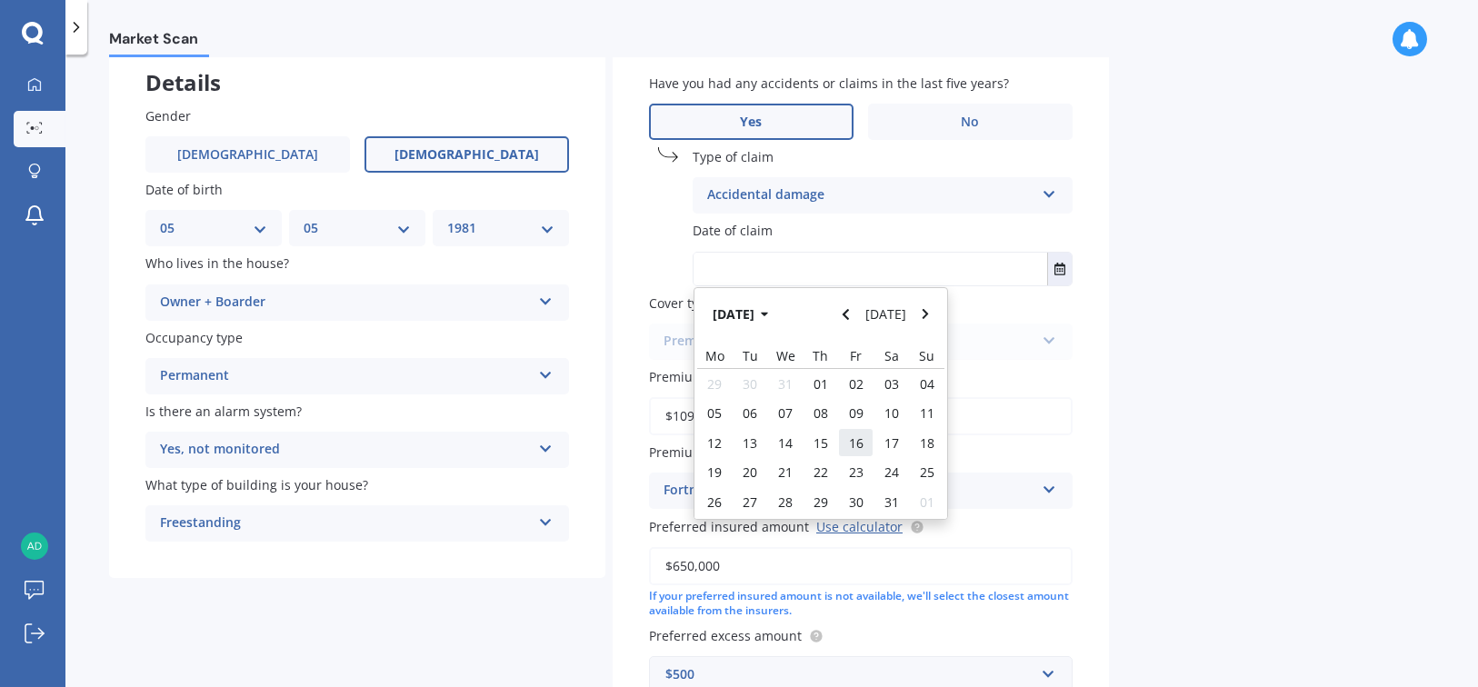
click at [862, 434] on span "16" at bounding box center [856, 442] width 15 height 17
type input "[DATE]"
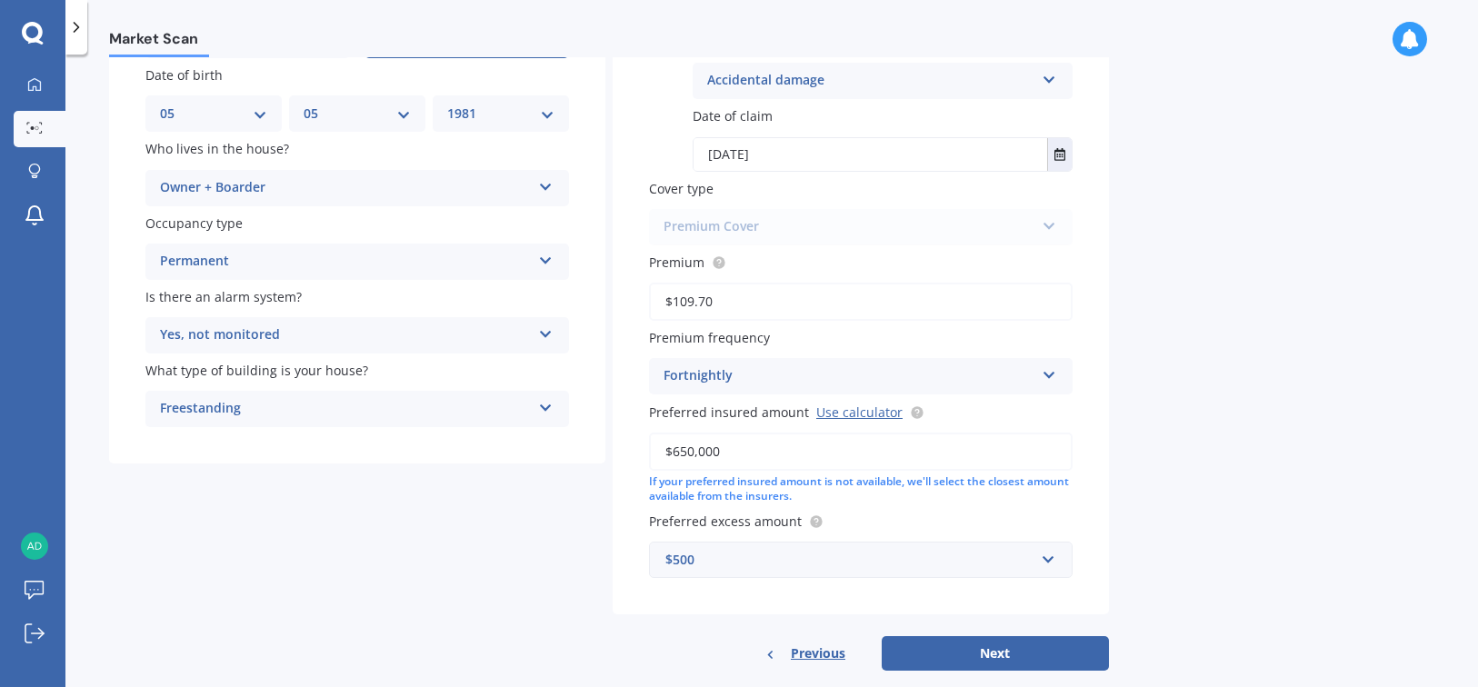
scroll to position [254, 0]
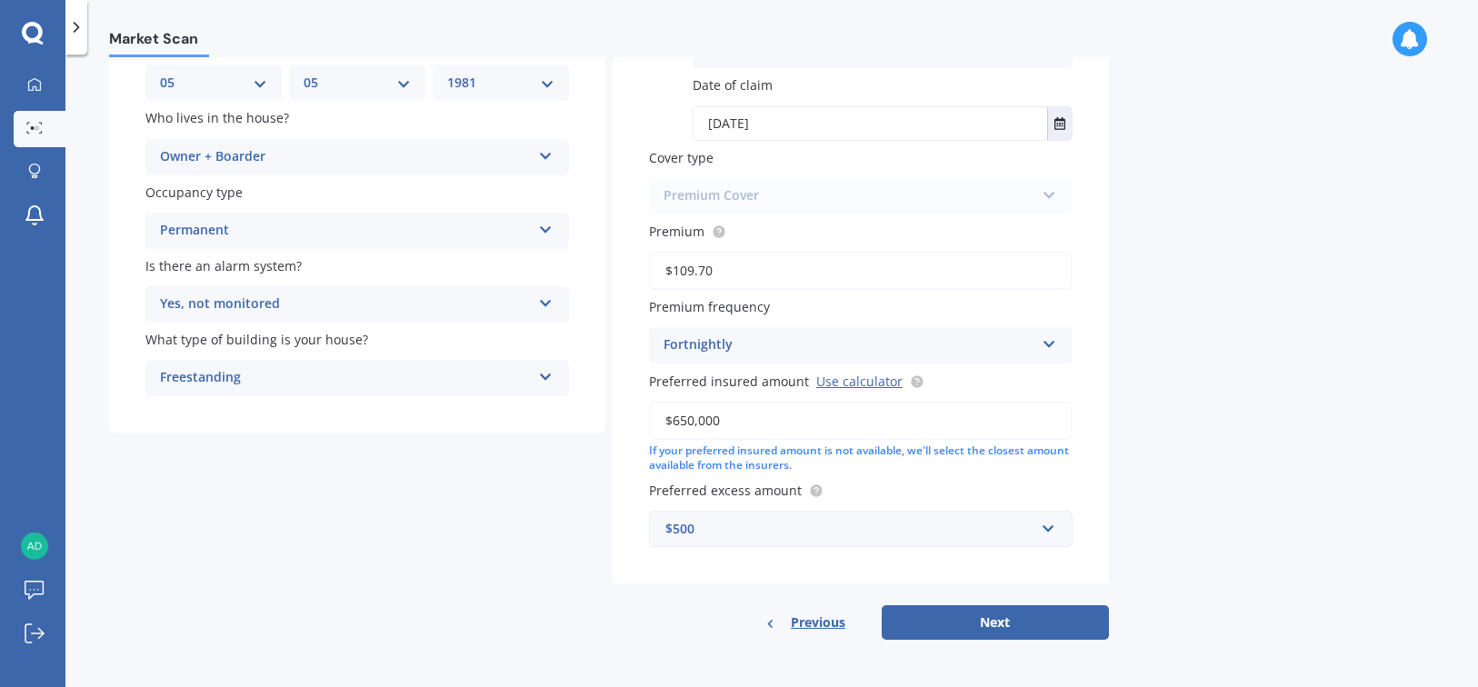
drag, startPoint x: 973, startPoint y: 622, endPoint x: 705, endPoint y: 567, distance: 273.5
click at [705, 567] on div "Have you had any accidents or claims in the last five years? Yes No Type of cla…" at bounding box center [860, 266] width 496 height 749
click at [914, 375] on icon at bounding box center [917, 381] width 15 height 15
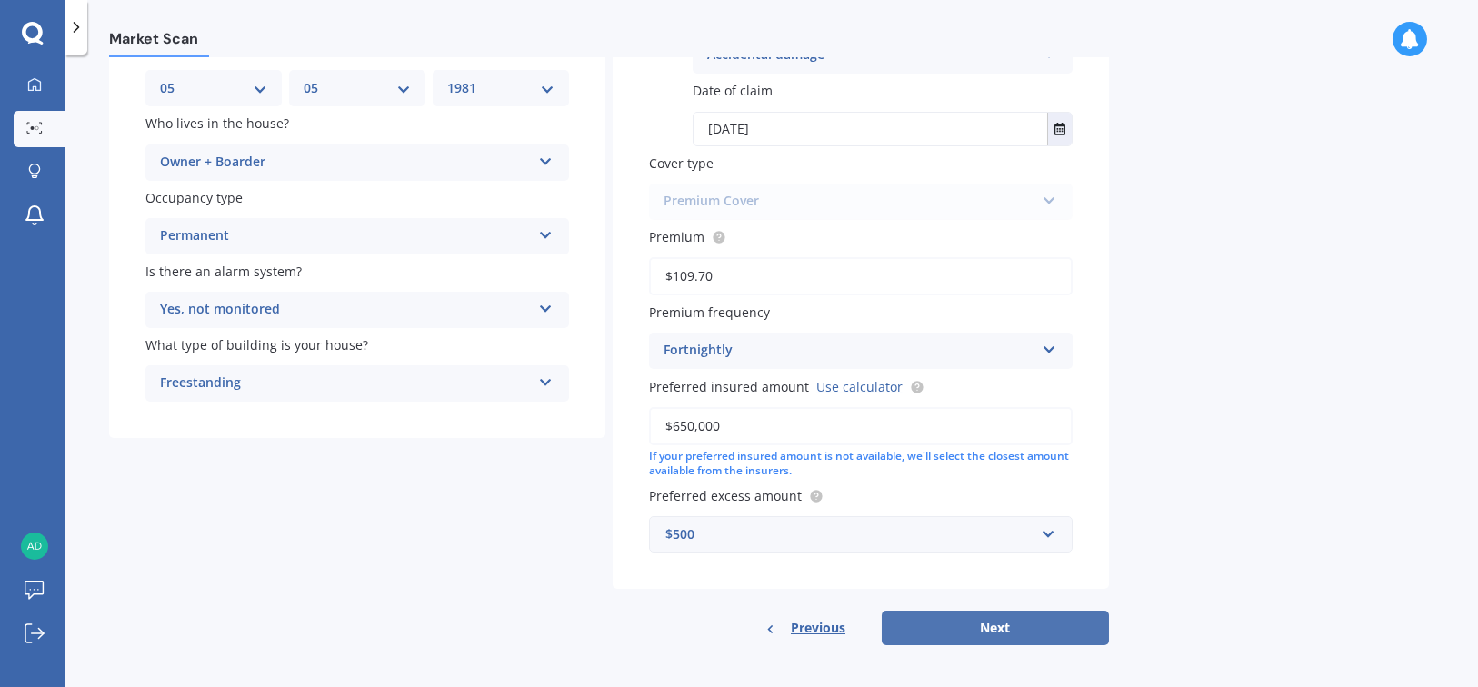
click at [952, 623] on button "Next" at bounding box center [994, 628] width 227 height 35
select select "05"
select select "1981"
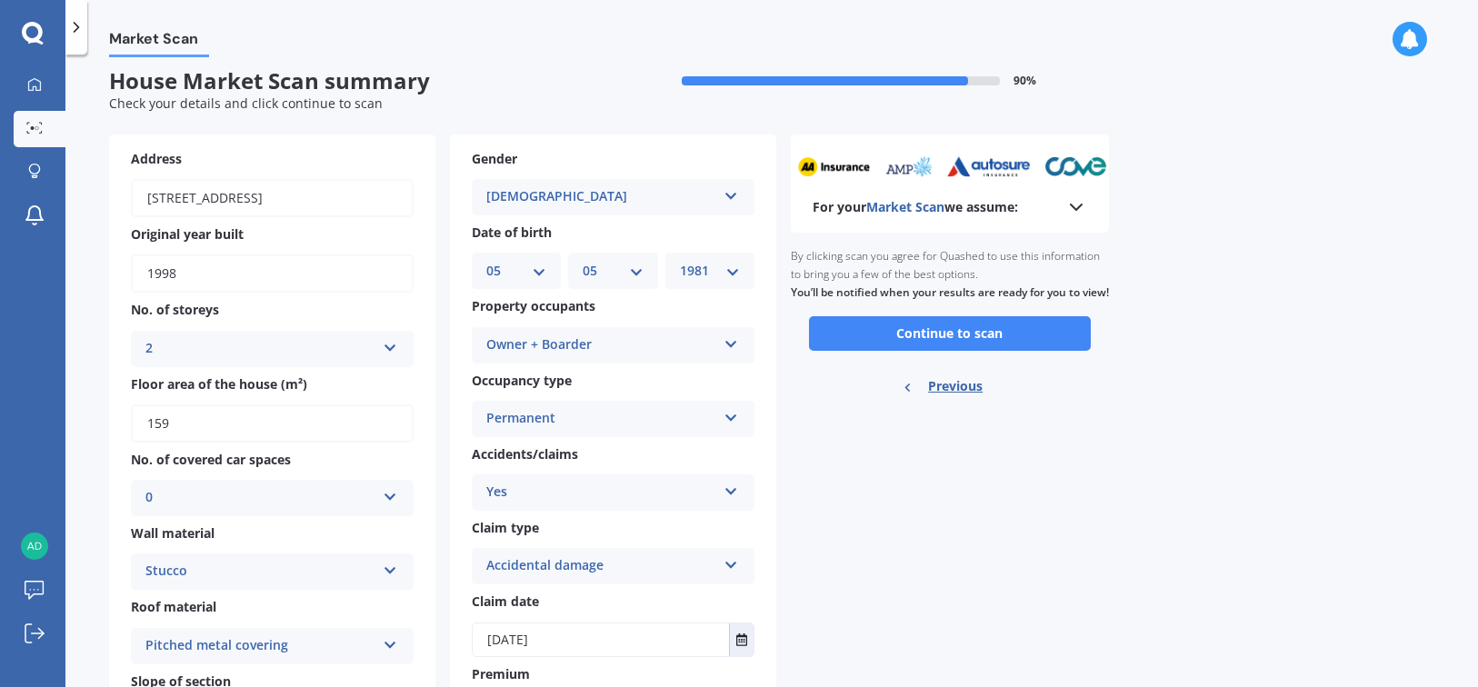
scroll to position [0, 0]
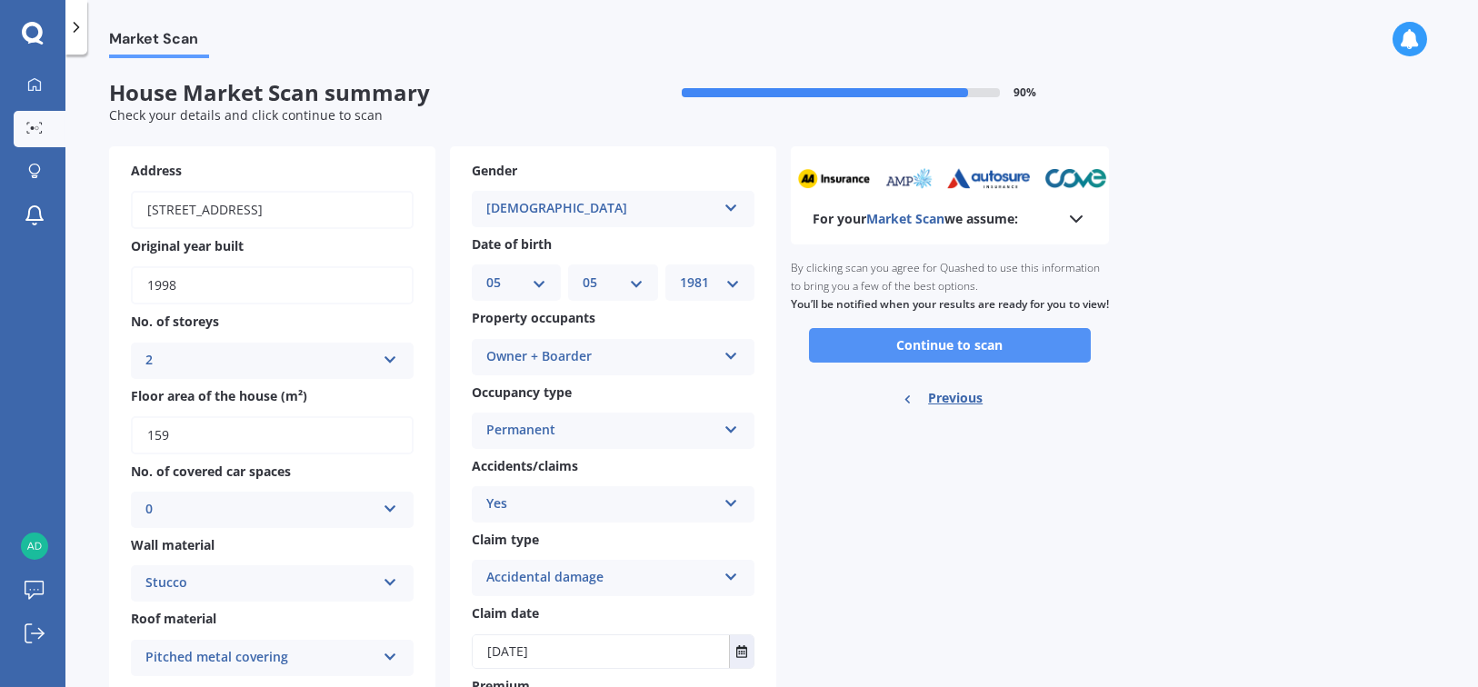
click at [937, 363] on button "Continue to scan" at bounding box center [950, 345] width 282 height 35
